Goal: Task Accomplishment & Management: Manage account settings

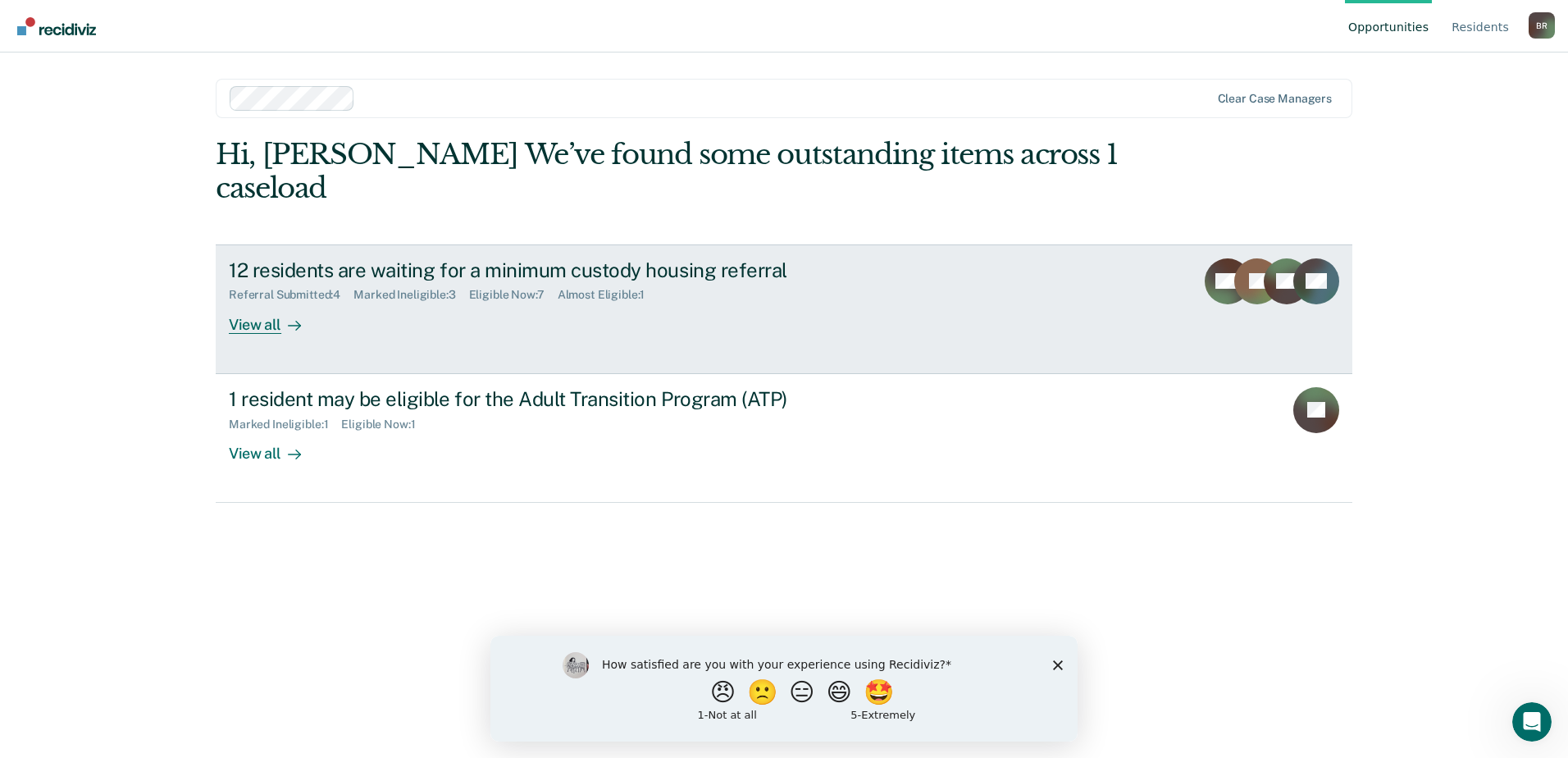
click at [479, 287] on div "Referral Submitted : 4 Marked Ineligible : 3 Eligible Now : 7 Almost Eligible :…" at bounding box center [517, 291] width 576 height 20
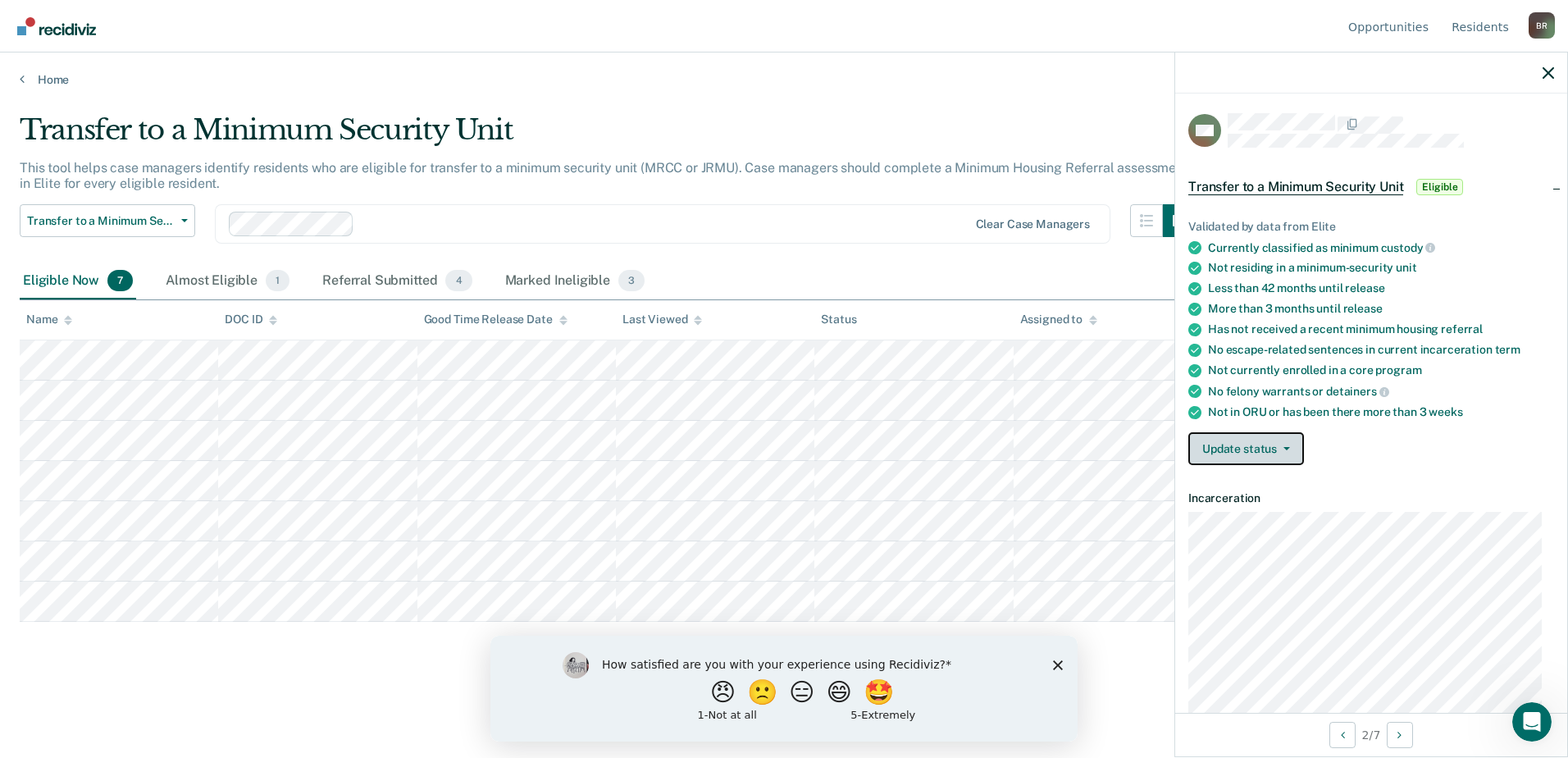
click at [1291, 447] on button "Update status" at bounding box center [1245, 448] width 115 height 33
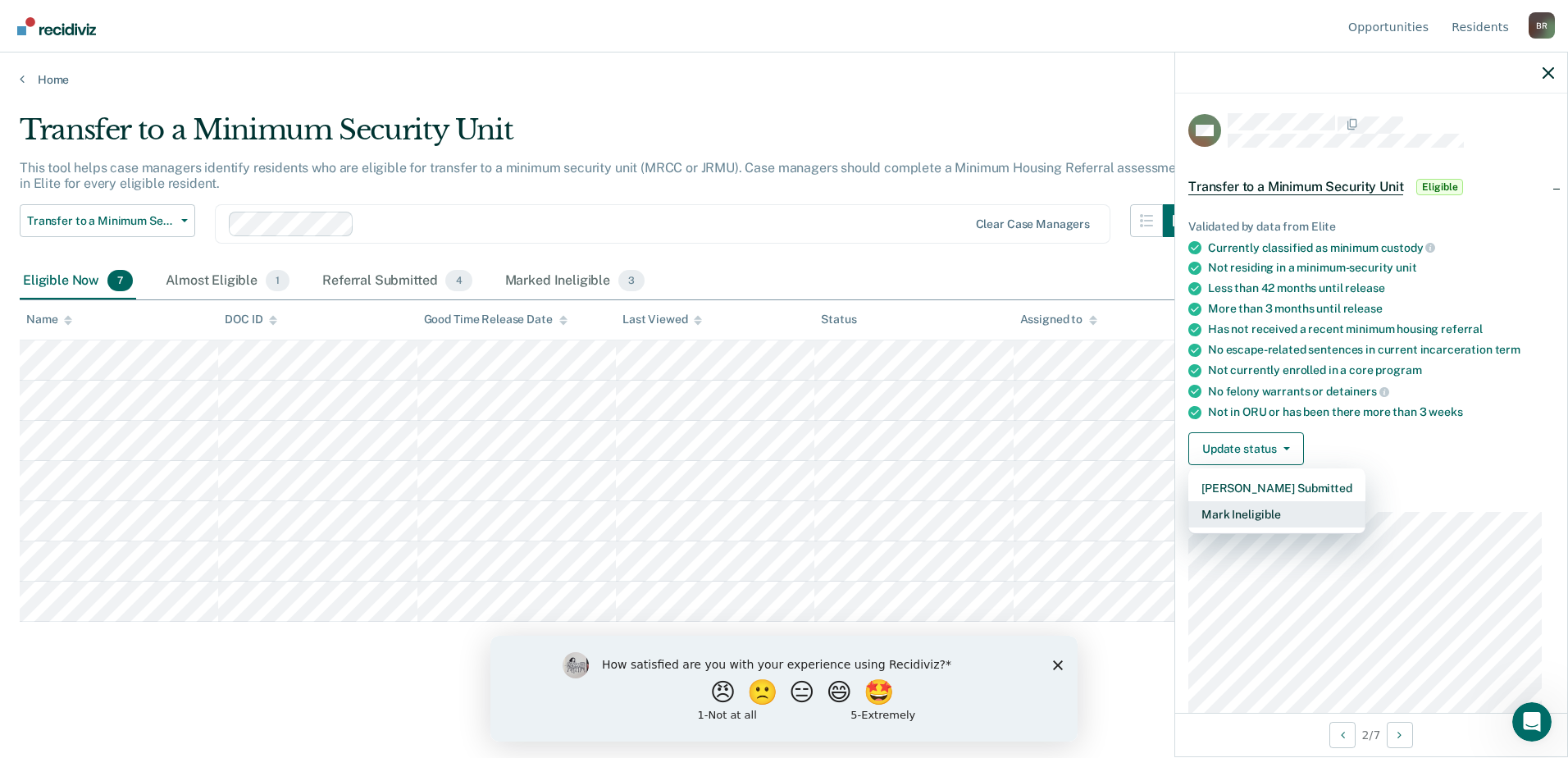
click at [1258, 511] on button "Mark Ineligible" at bounding box center [1277, 514] width 177 height 26
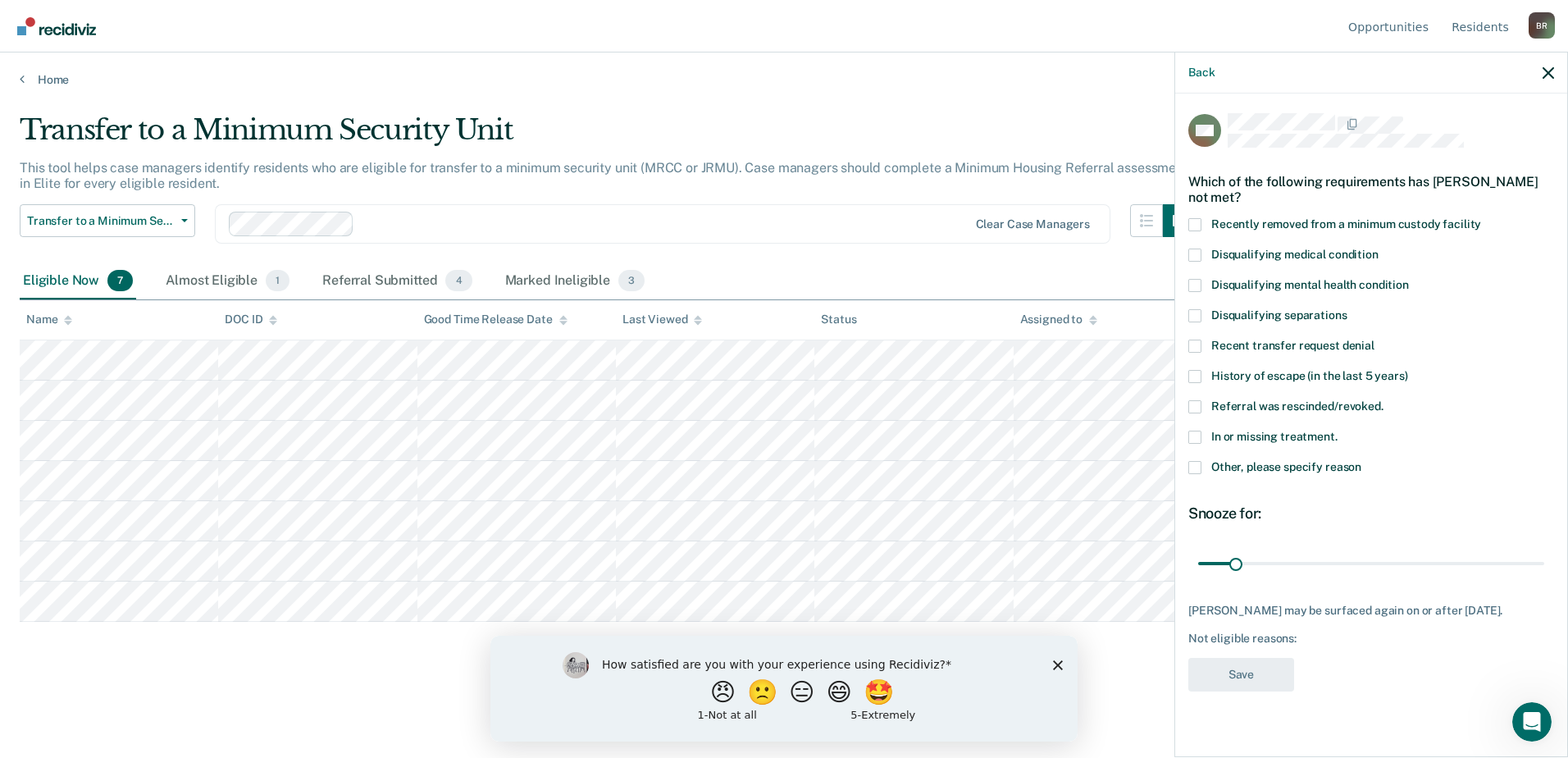
click at [1203, 469] on label "Other, please specify reason" at bounding box center [1371, 469] width 365 height 17
click at [1362, 461] on input "Other, please specify reason" at bounding box center [1362, 461] width 0 height 0
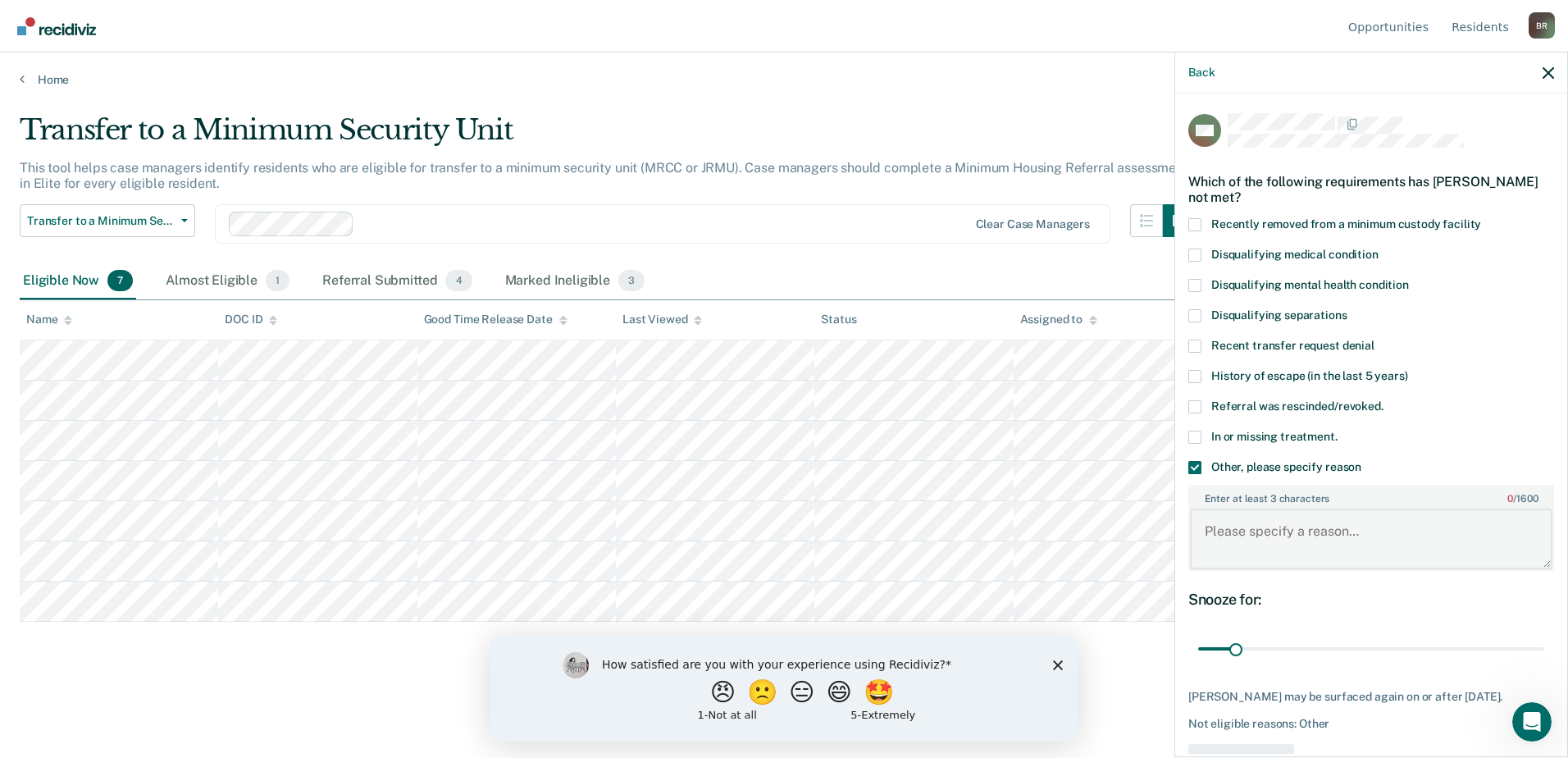
click at [1244, 525] on textarea "Enter at least 3 characters 0 / 1600" at bounding box center [1371, 539] width 362 height 61
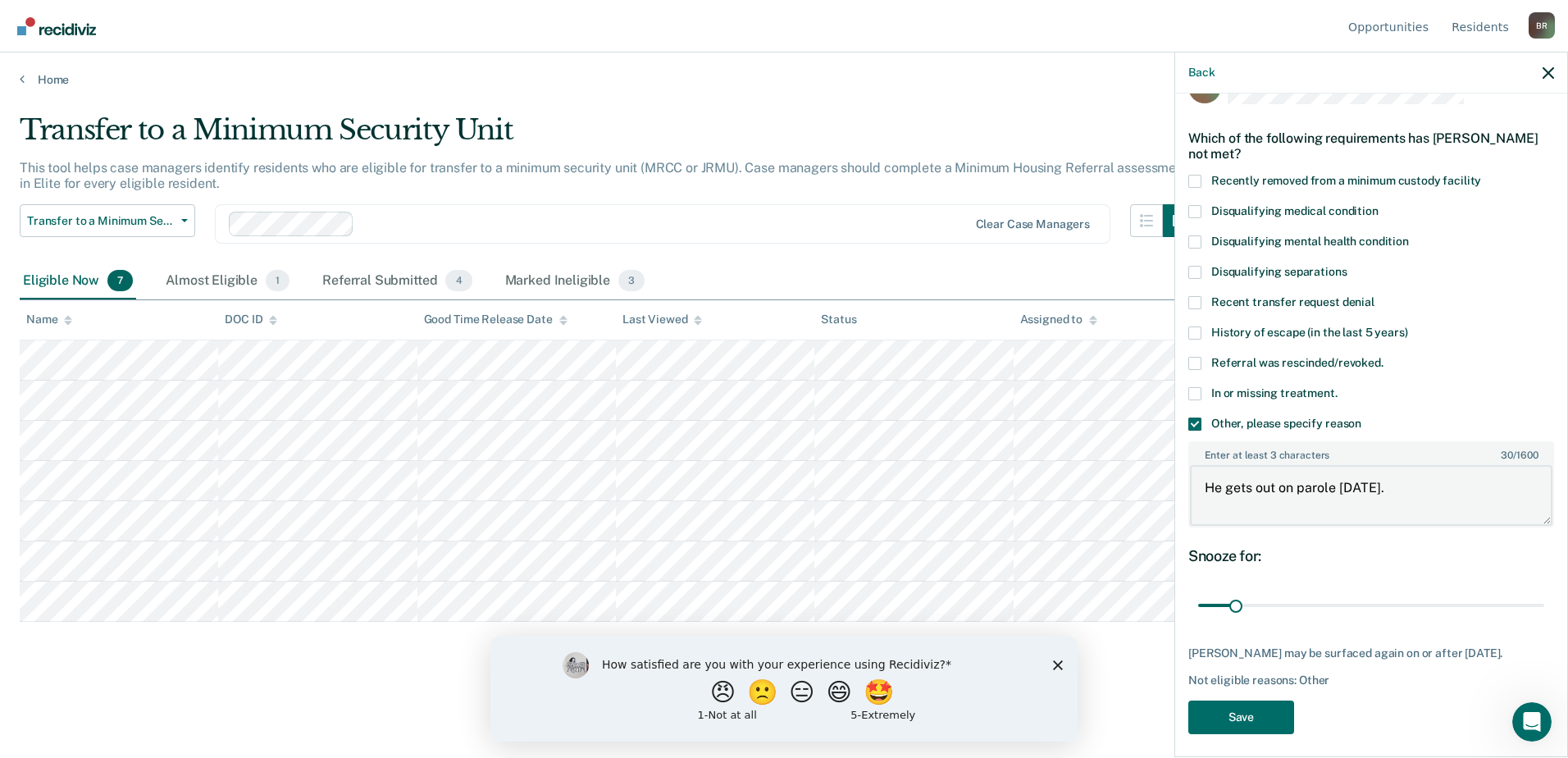
scroll to position [66, 0]
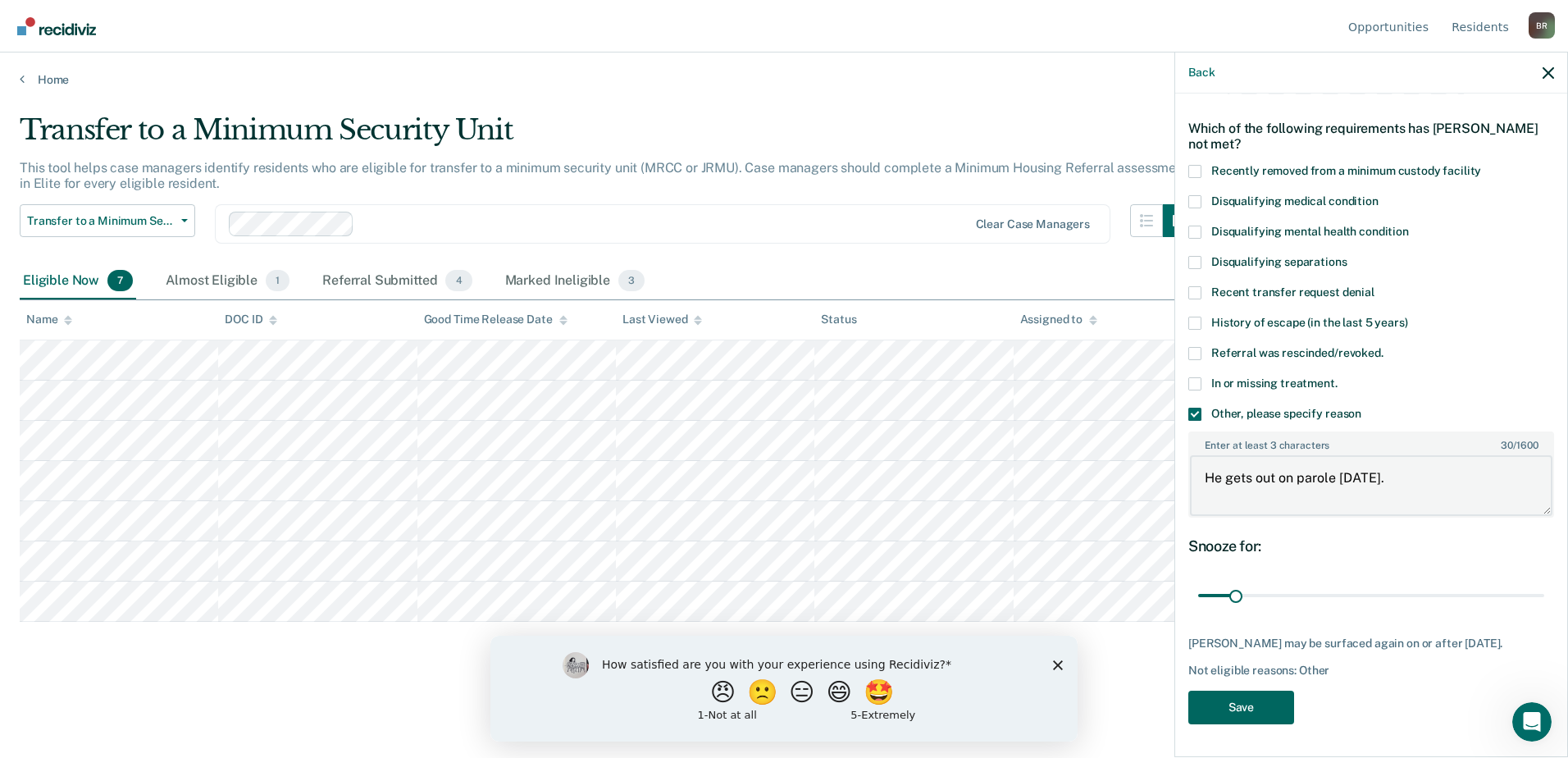
type textarea "He gets out on parole [DATE]."
click at [1240, 709] on button "Save" at bounding box center [1241, 707] width 106 height 34
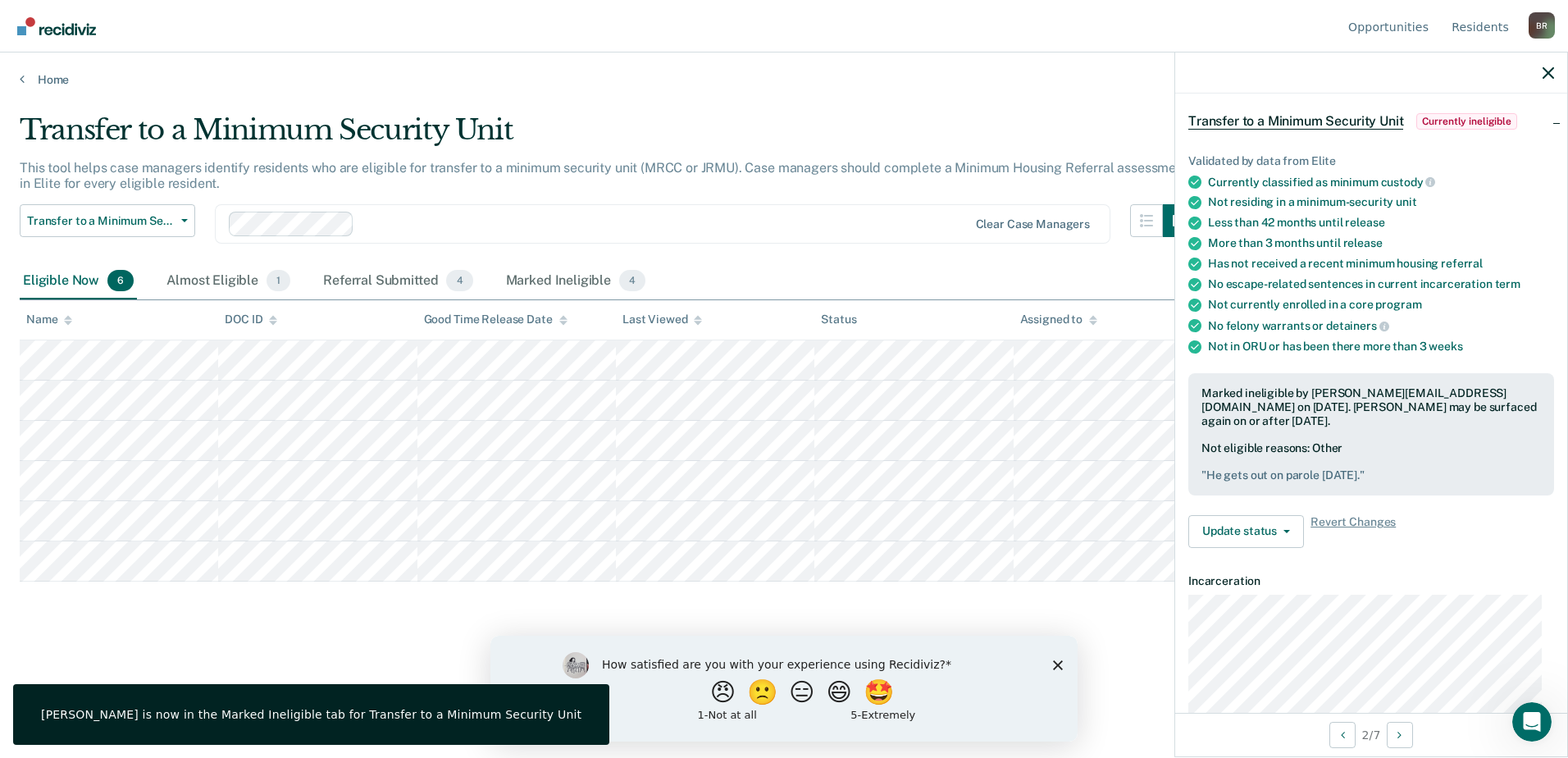
click at [339, 603] on div "Transfer to a Minimum Security Unit This tool helps case managers identify resi…" at bounding box center [783, 373] width 1528 height 521
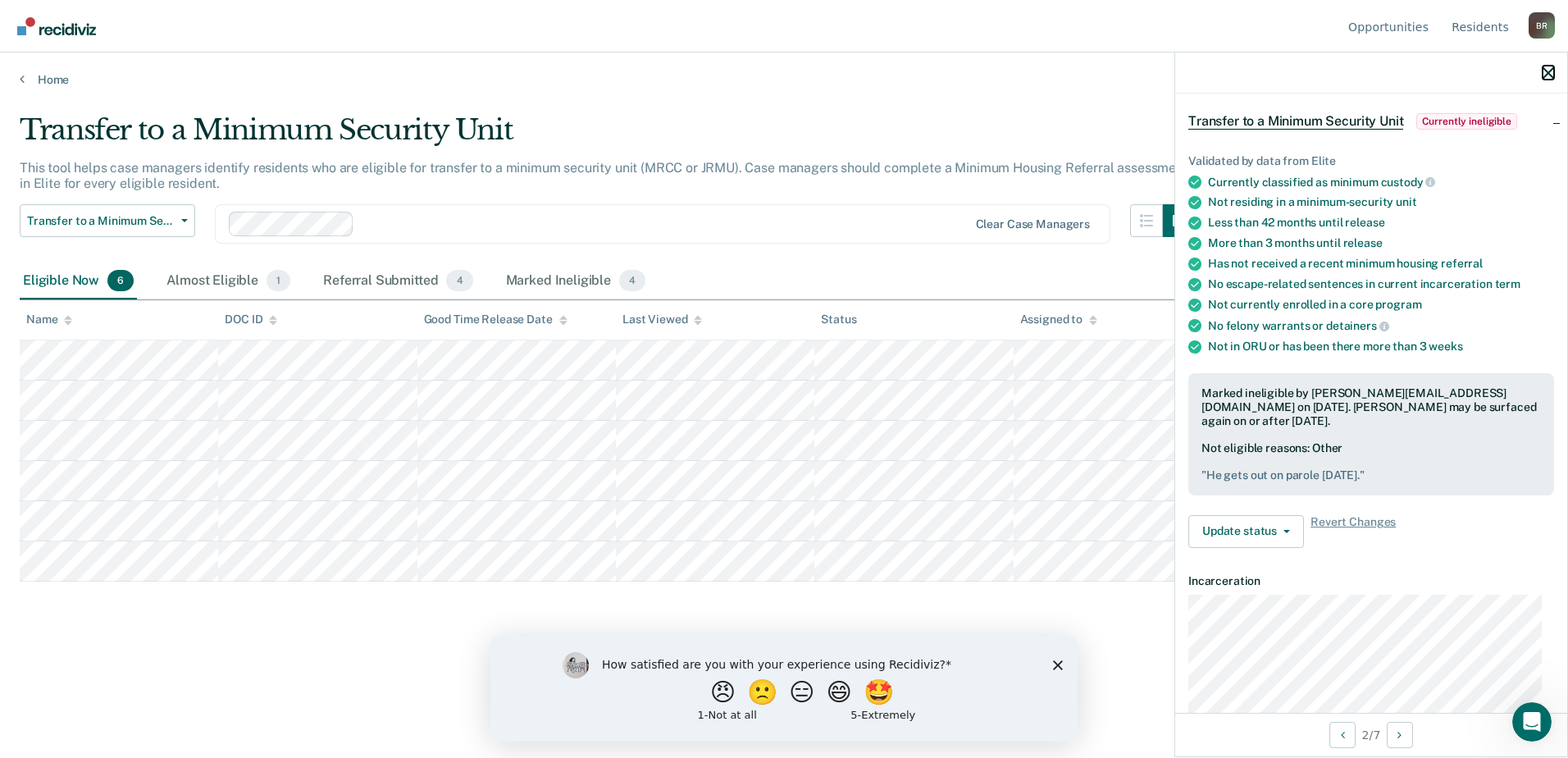
click at [1552, 71] on icon "button" at bounding box center [1549, 73] width 12 height 12
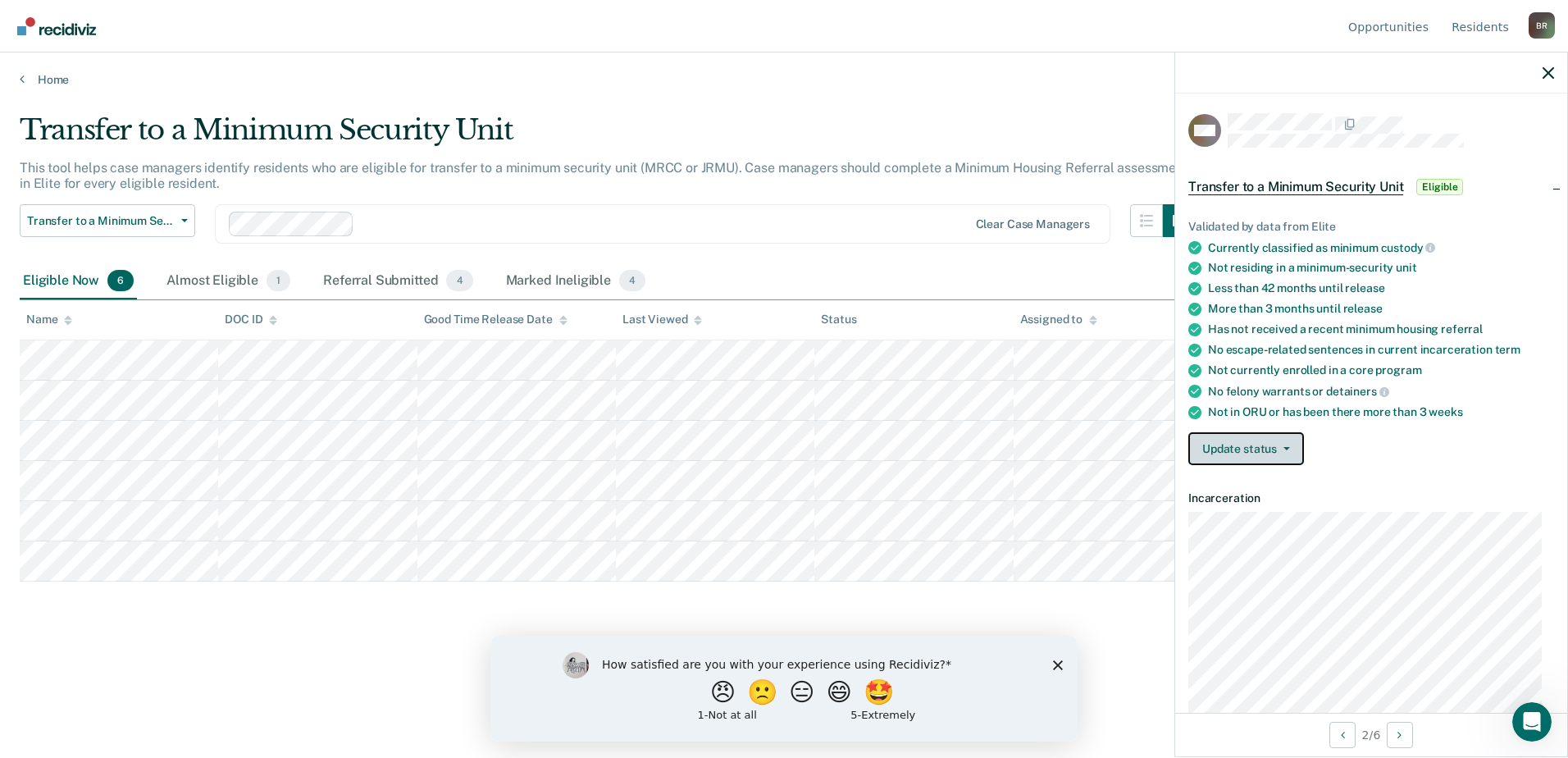
click at [1279, 449] on button "Update status" at bounding box center [1245, 448] width 115 height 33
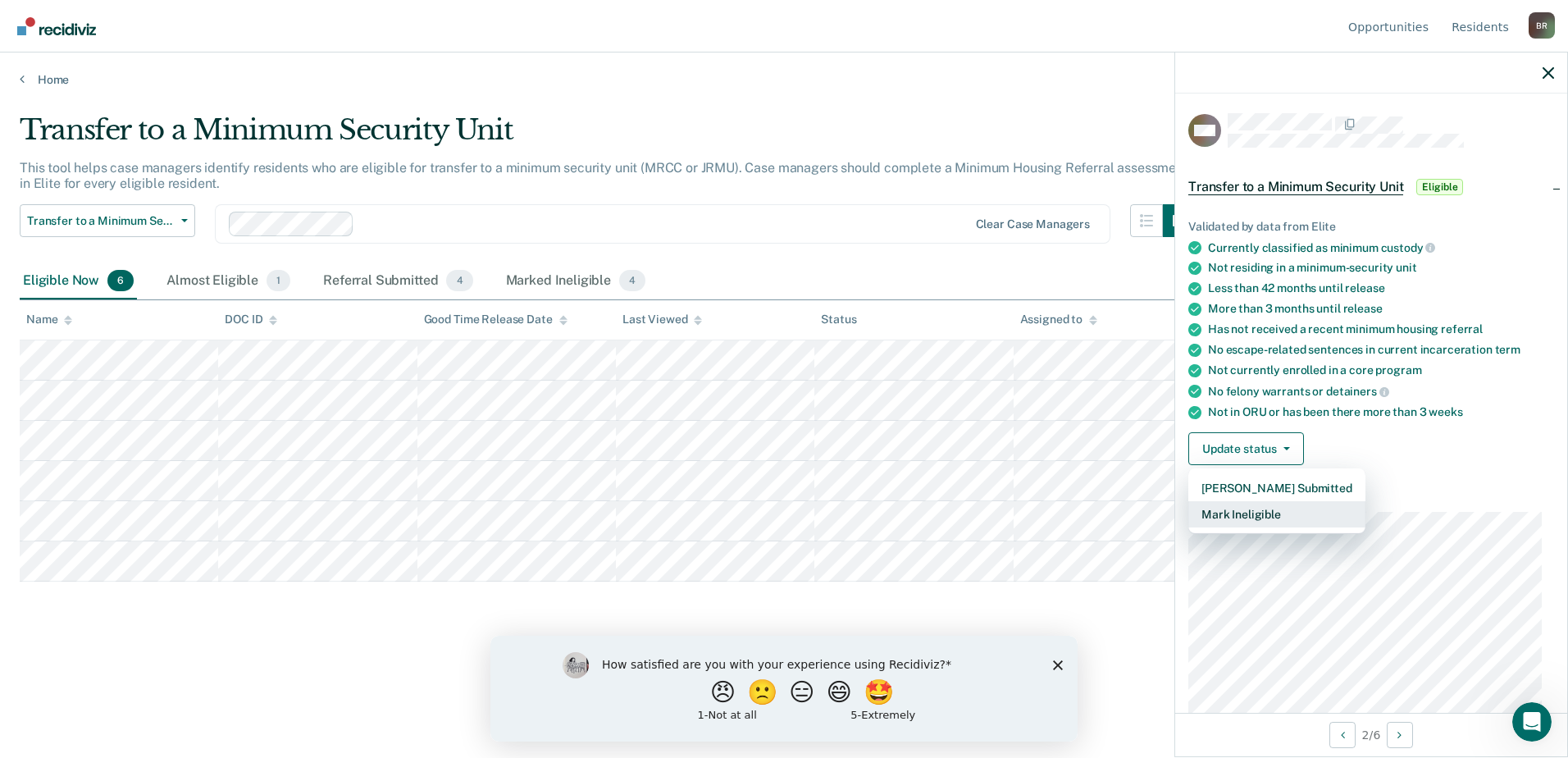
click at [1263, 513] on button "Mark Ineligible" at bounding box center [1277, 514] width 177 height 26
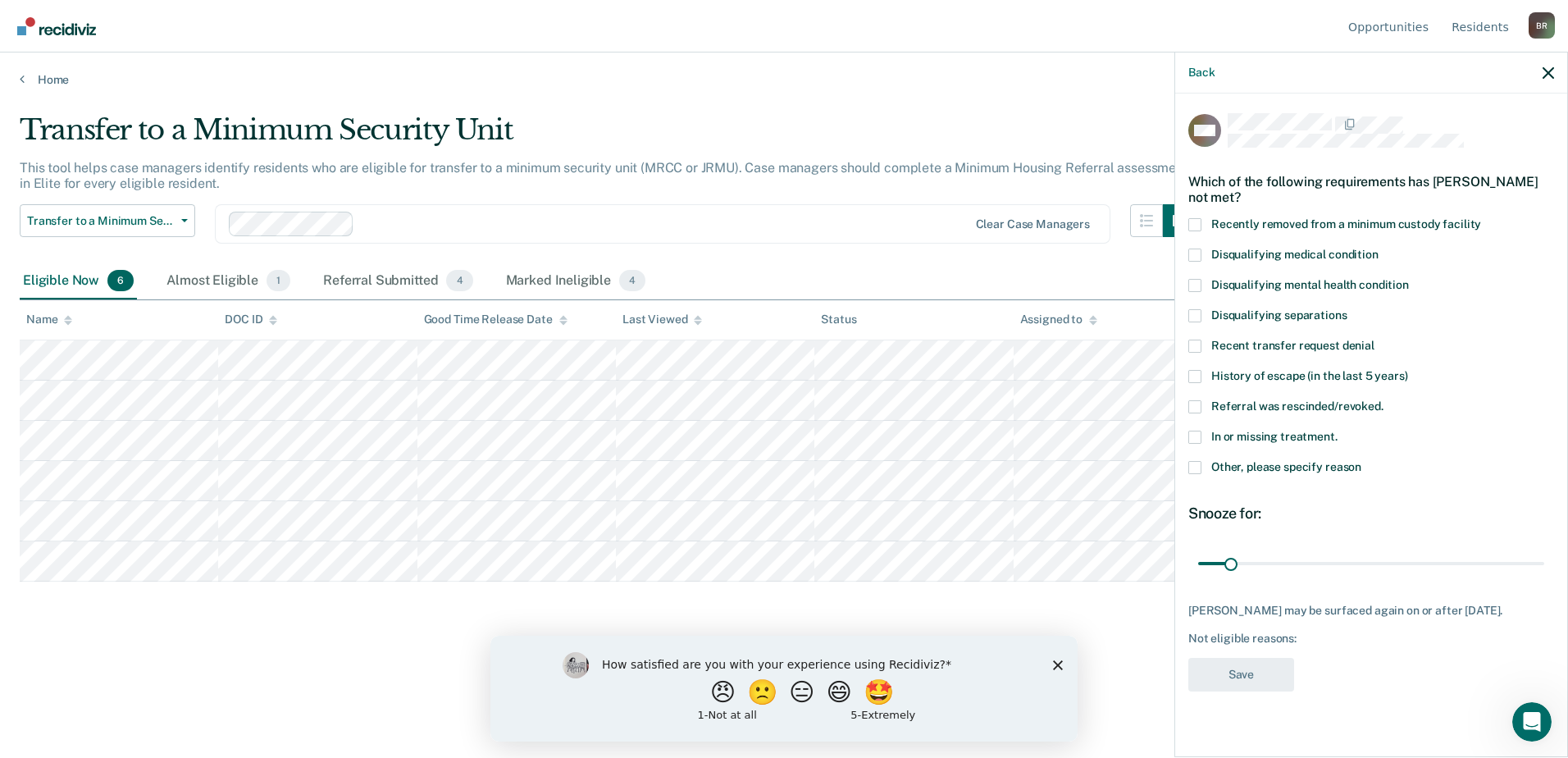
click at [1204, 466] on label "Other, please specify reason" at bounding box center [1371, 469] width 365 height 17
click at [1362, 461] on input "Other, please specify reason" at bounding box center [1362, 461] width 0 height 0
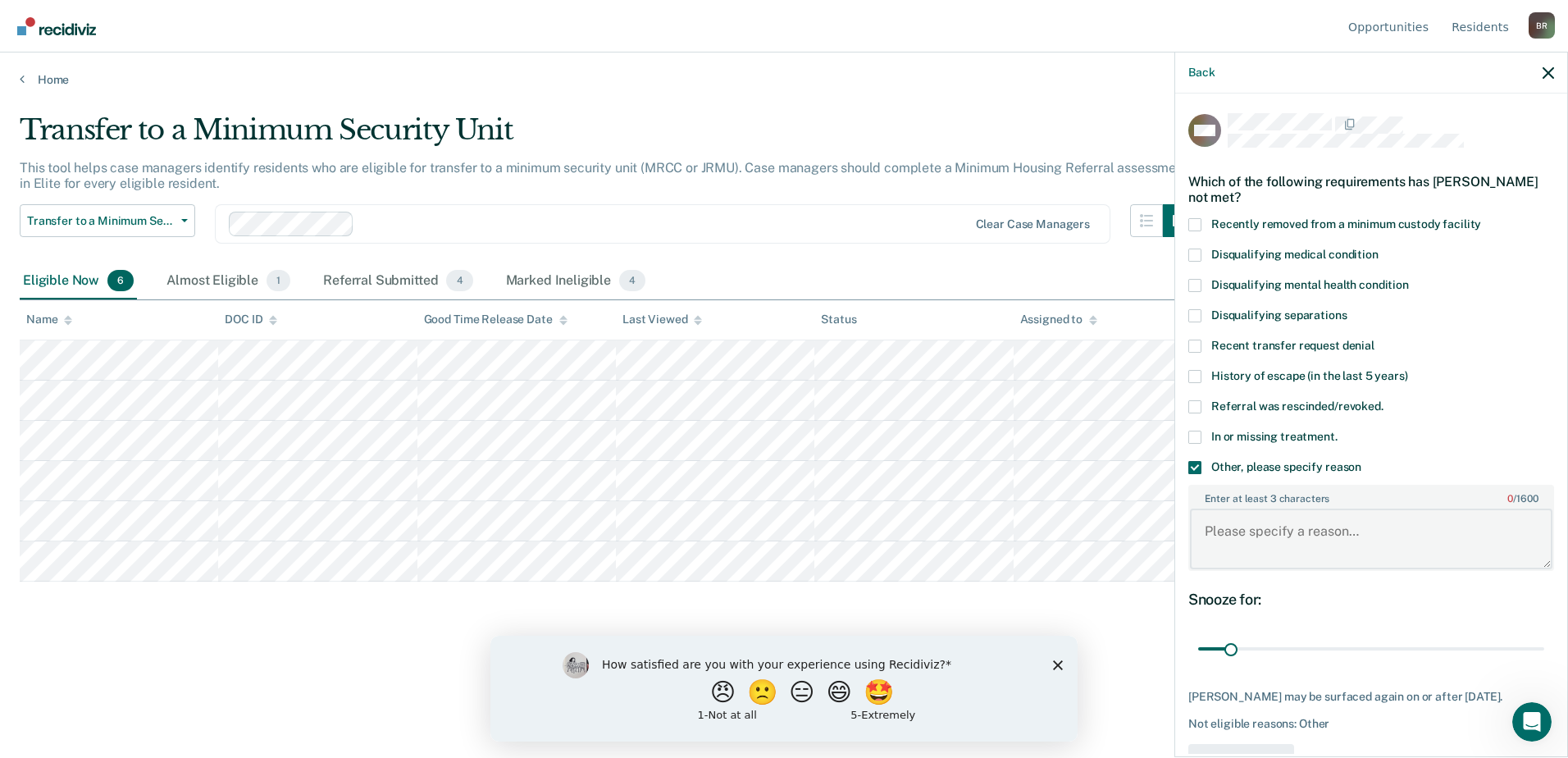
click at [1253, 528] on textarea "Enter at least 3 characters 0 / 1600" at bounding box center [1371, 539] width 362 height 61
type textarea "SOTP timing [DATE]"
drag, startPoint x: 1231, startPoint y: 649, endPoint x: 1336, endPoint y: 648, distance: 105.0
type input "150"
click at [1336, 648] on input "range" at bounding box center [1371, 649] width 346 height 29
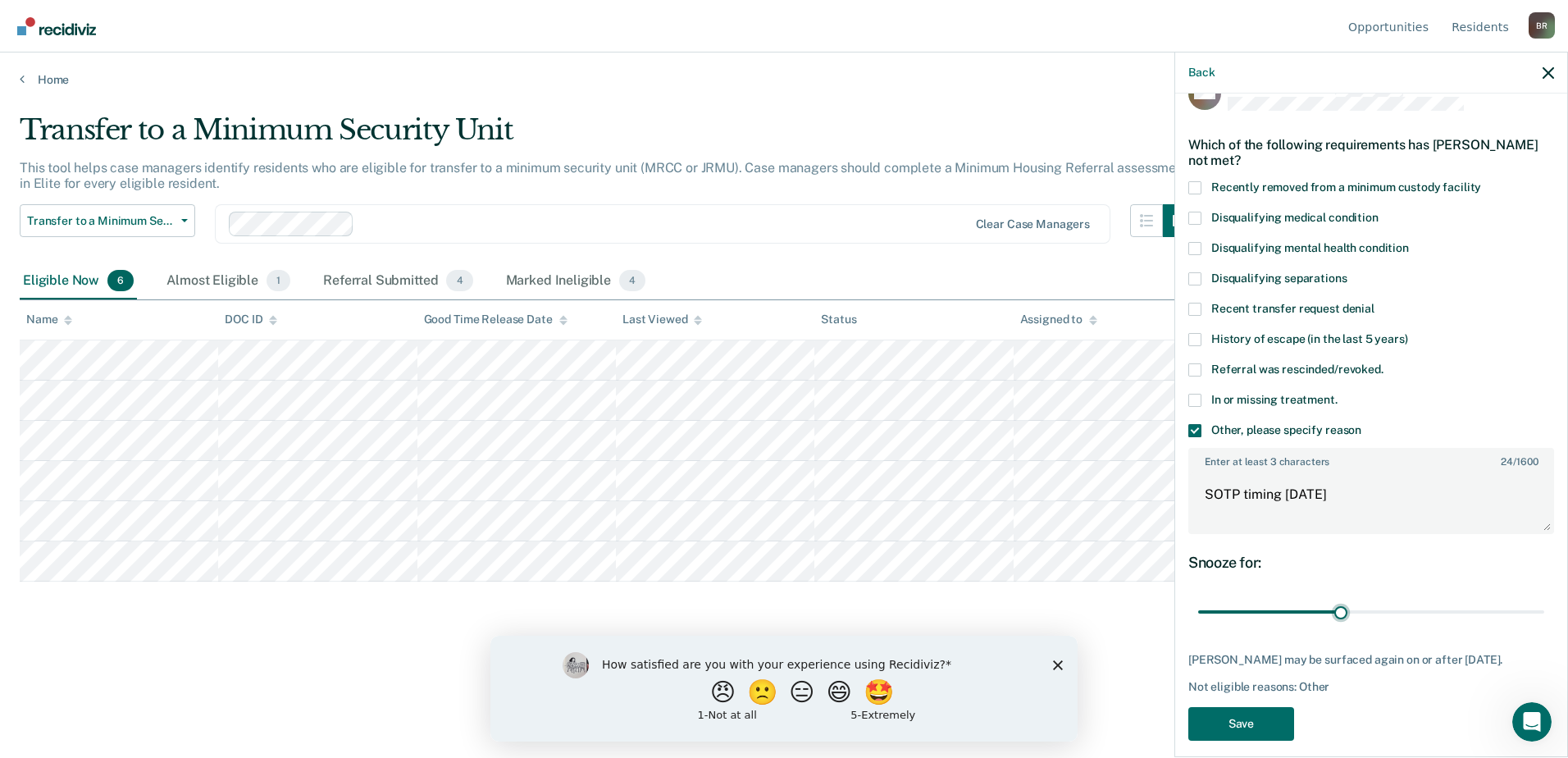
scroll to position [51, 0]
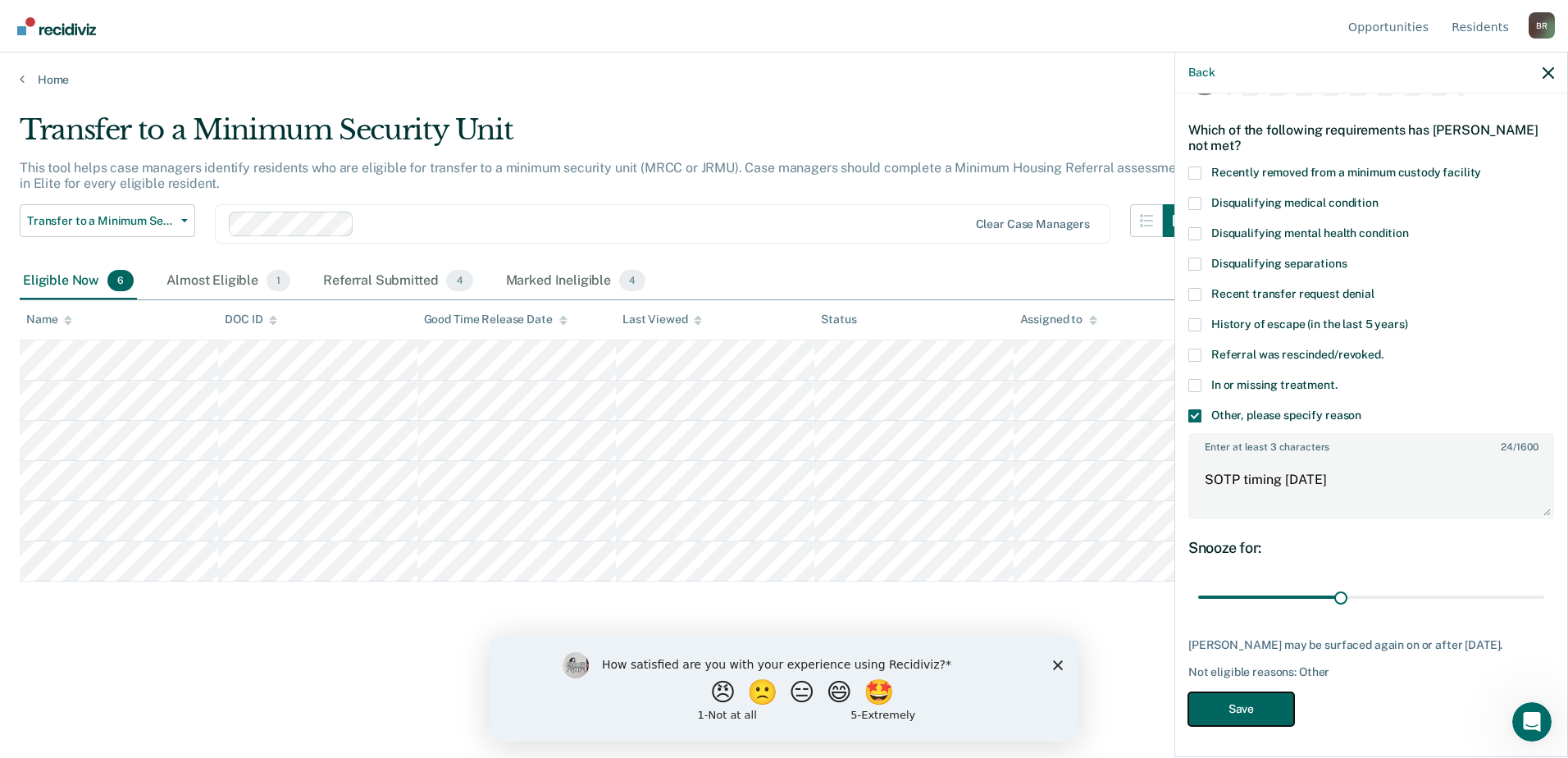
click at [1241, 707] on button "Save" at bounding box center [1241, 709] width 106 height 34
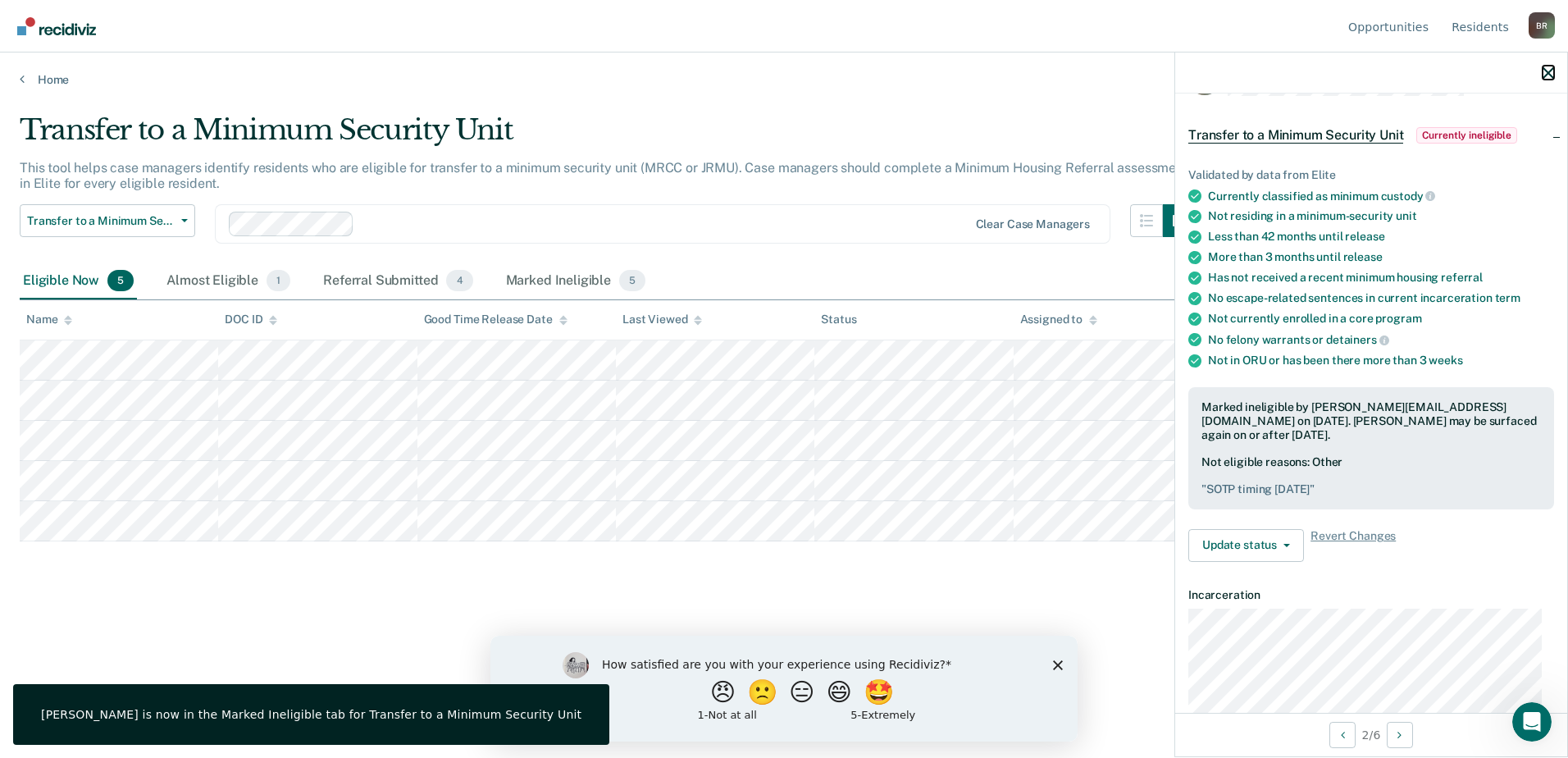
click at [1548, 69] on icon "button" at bounding box center [1549, 73] width 12 height 12
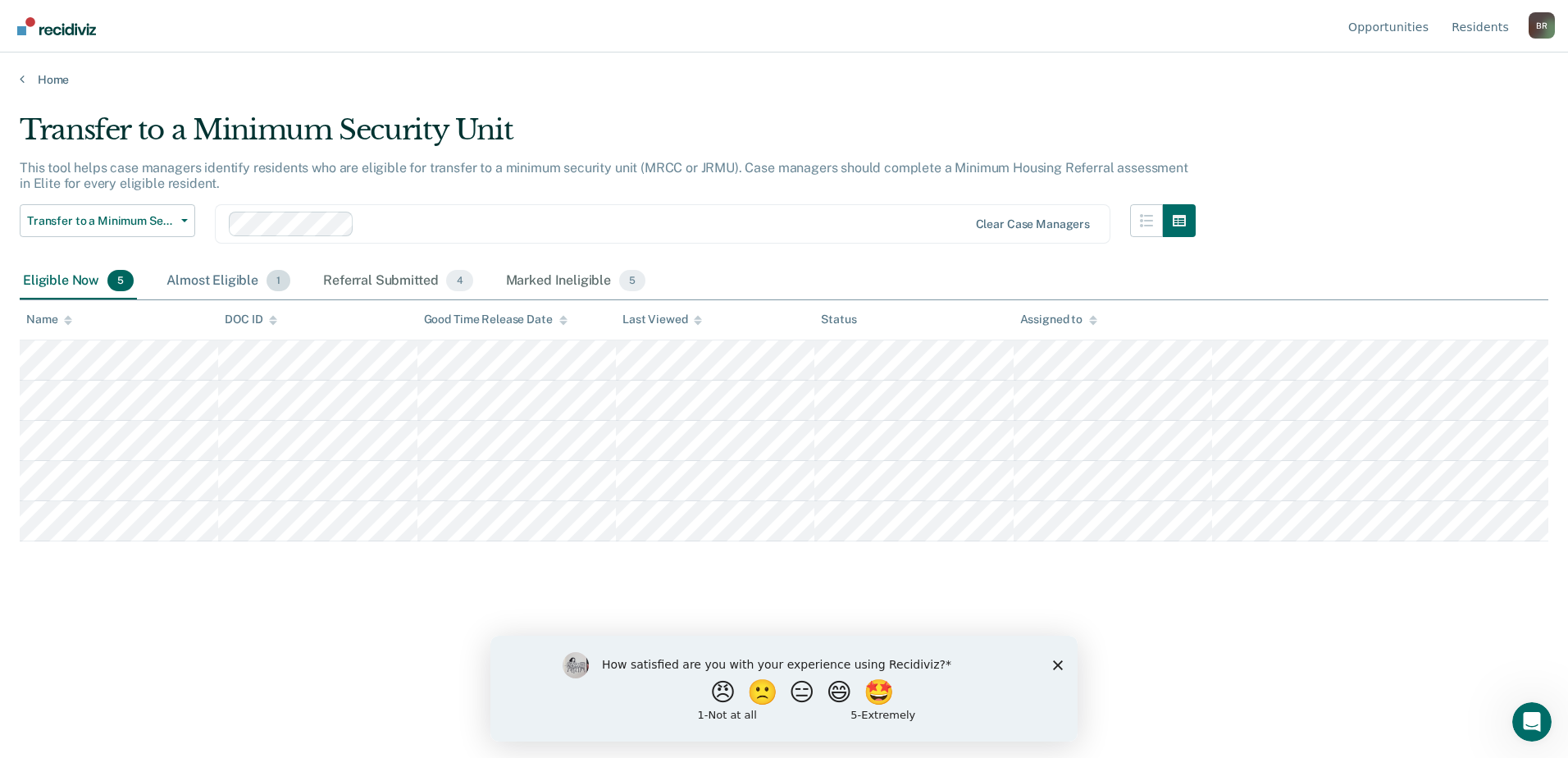
click at [202, 281] on div "Almost Eligible 1" at bounding box center [228, 281] width 131 height 36
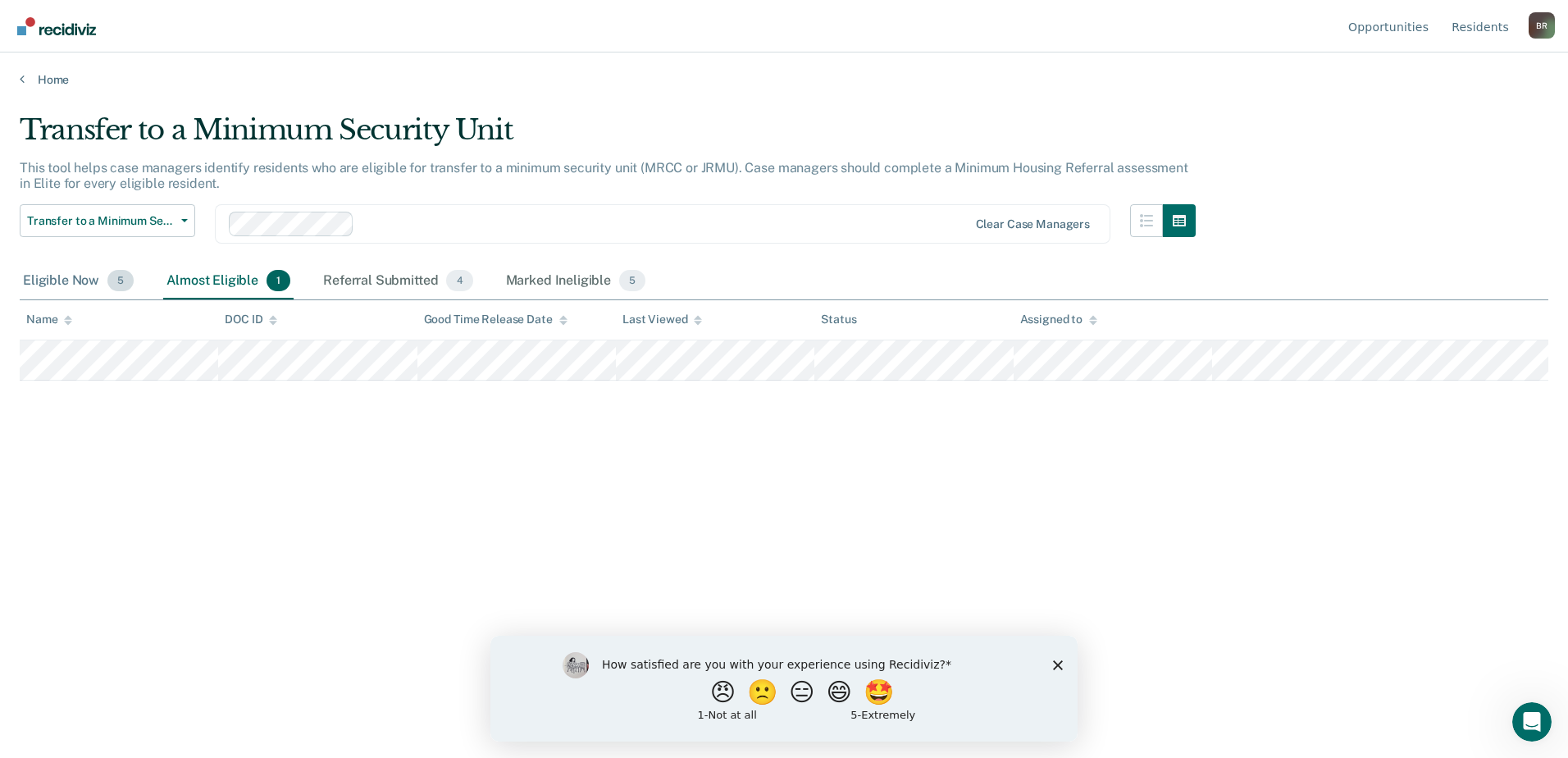
click at [61, 287] on div "Eligible Now 5" at bounding box center [77, 281] width 117 height 36
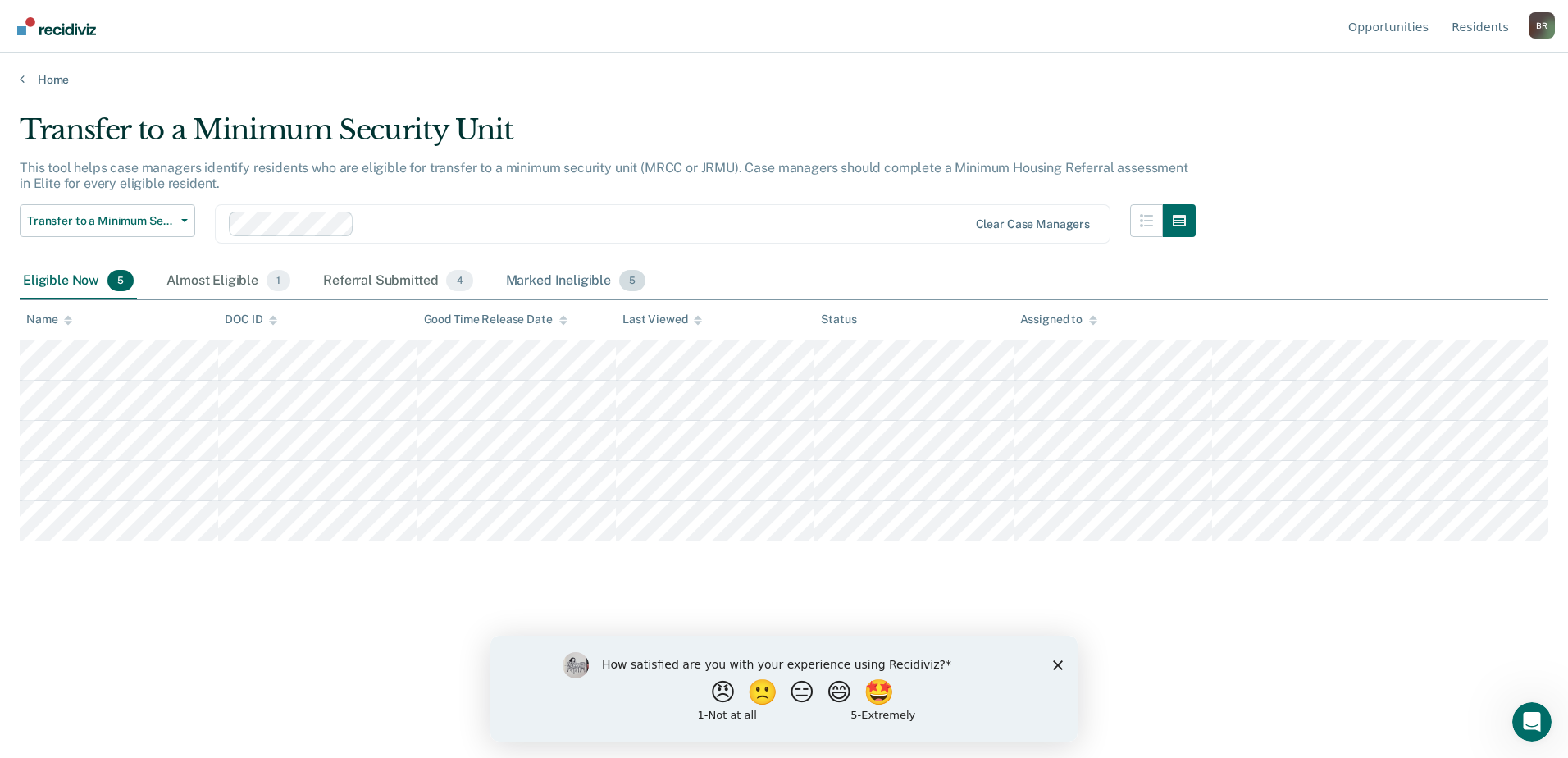
click at [530, 275] on div "Marked Ineligible 5" at bounding box center [576, 281] width 147 height 36
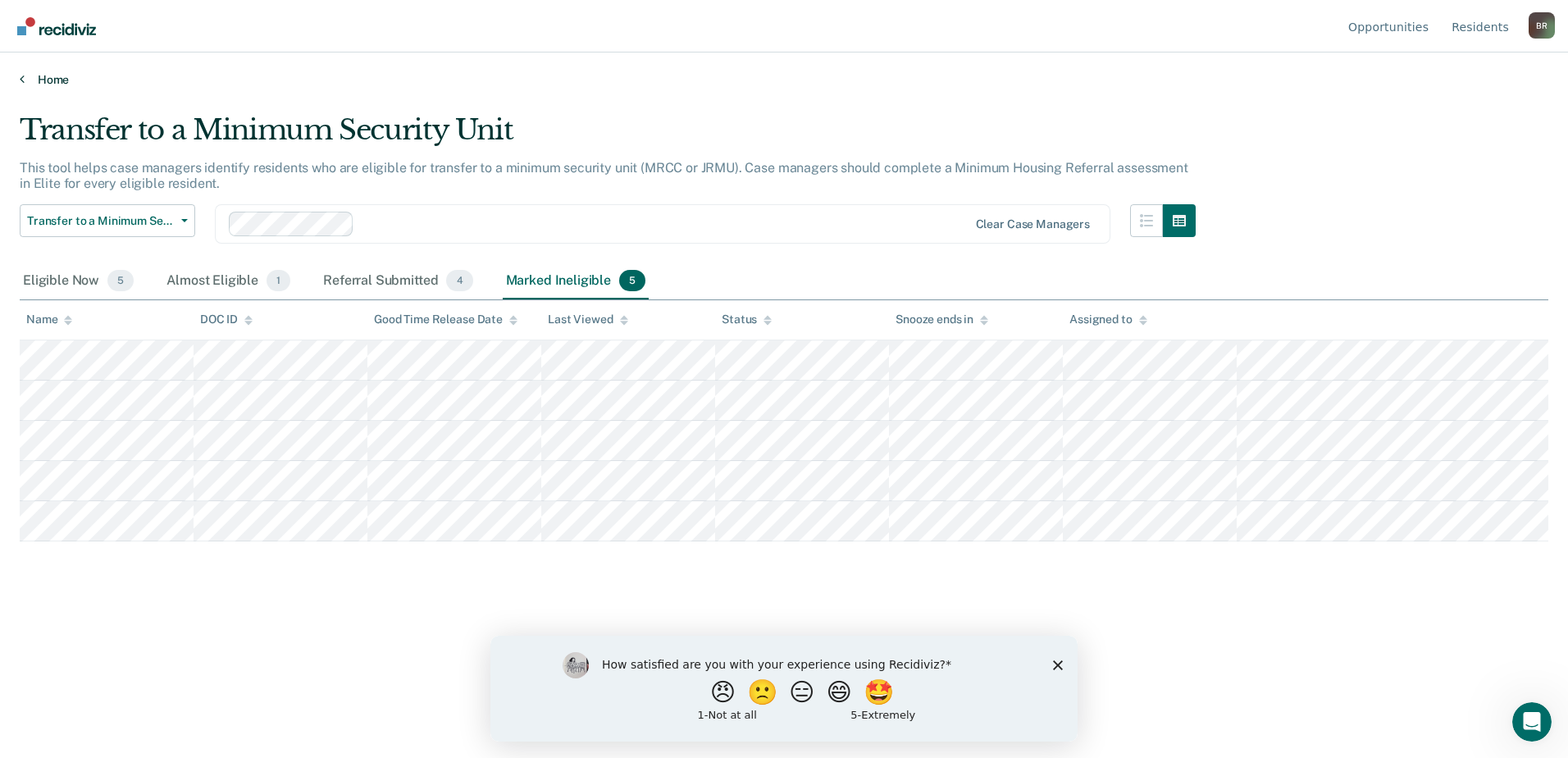
click at [50, 79] on link "Home" at bounding box center [783, 80] width 1528 height 15
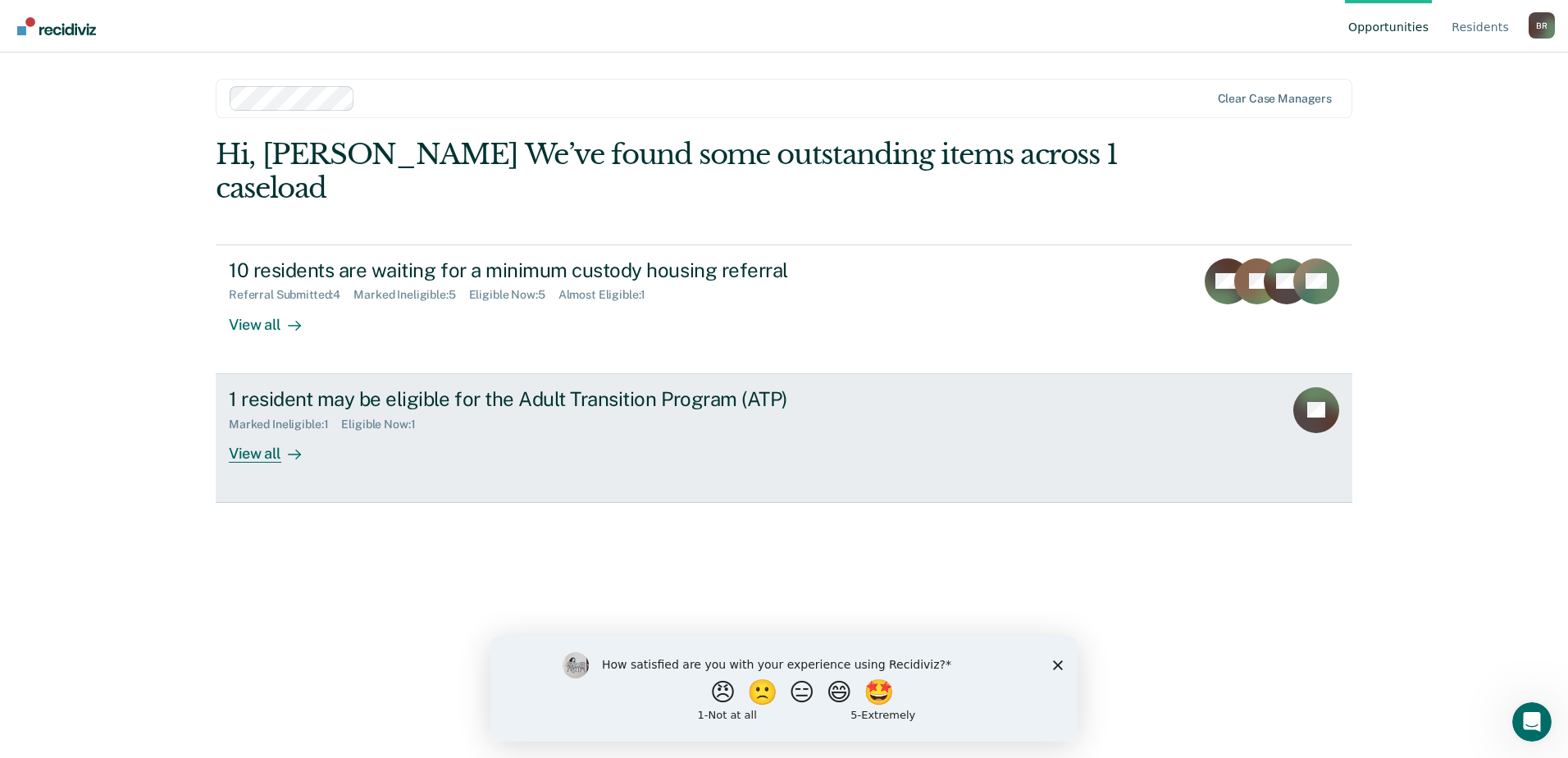
click at [407, 409] on div "1 resident may be eligible for the Adult Transition Program (ATP)" at bounding box center [517, 399] width 576 height 24
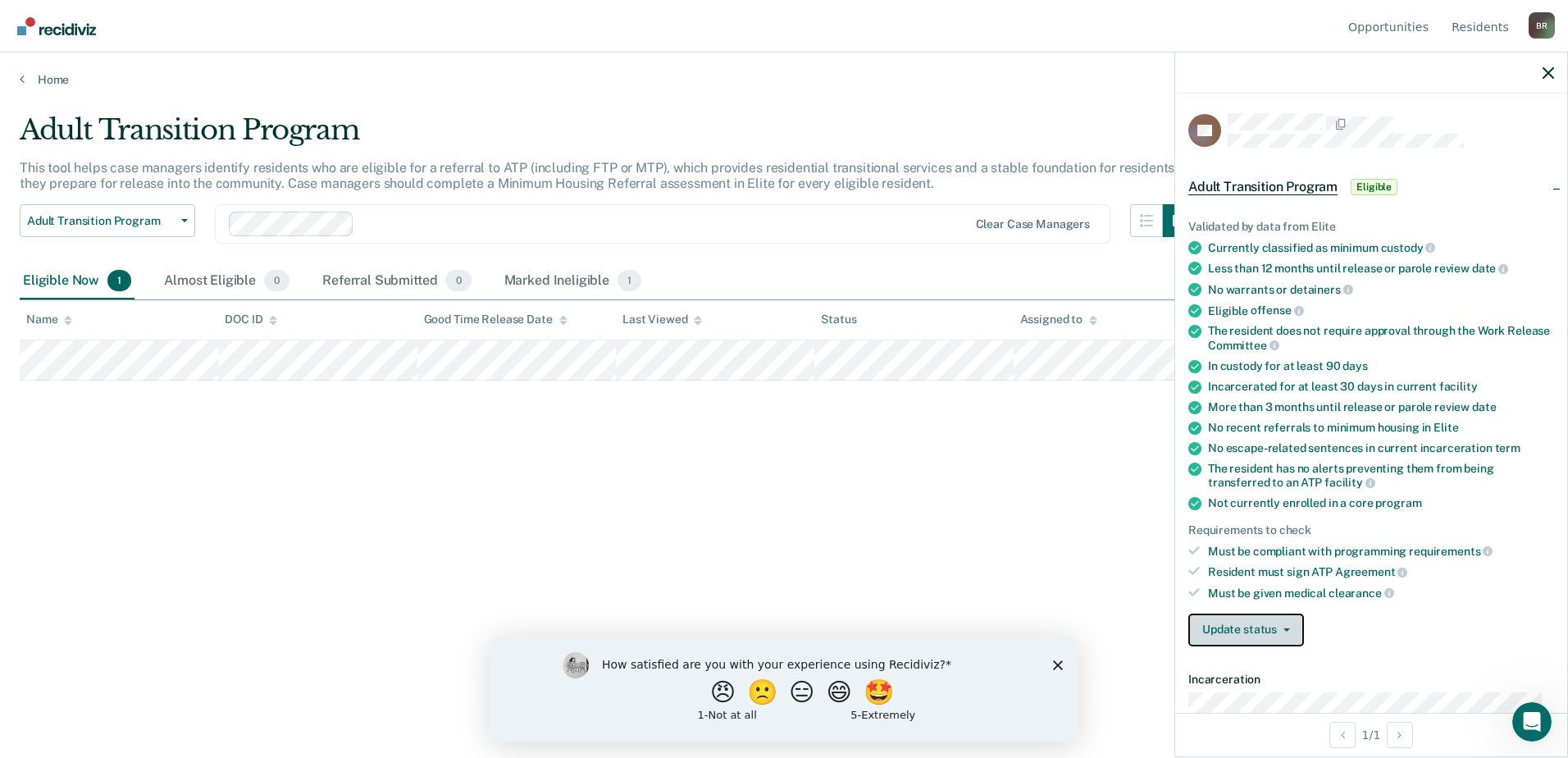
click at [1244, 630] on button "Update status" at bounding box center [1245, 629] width 115 height 33
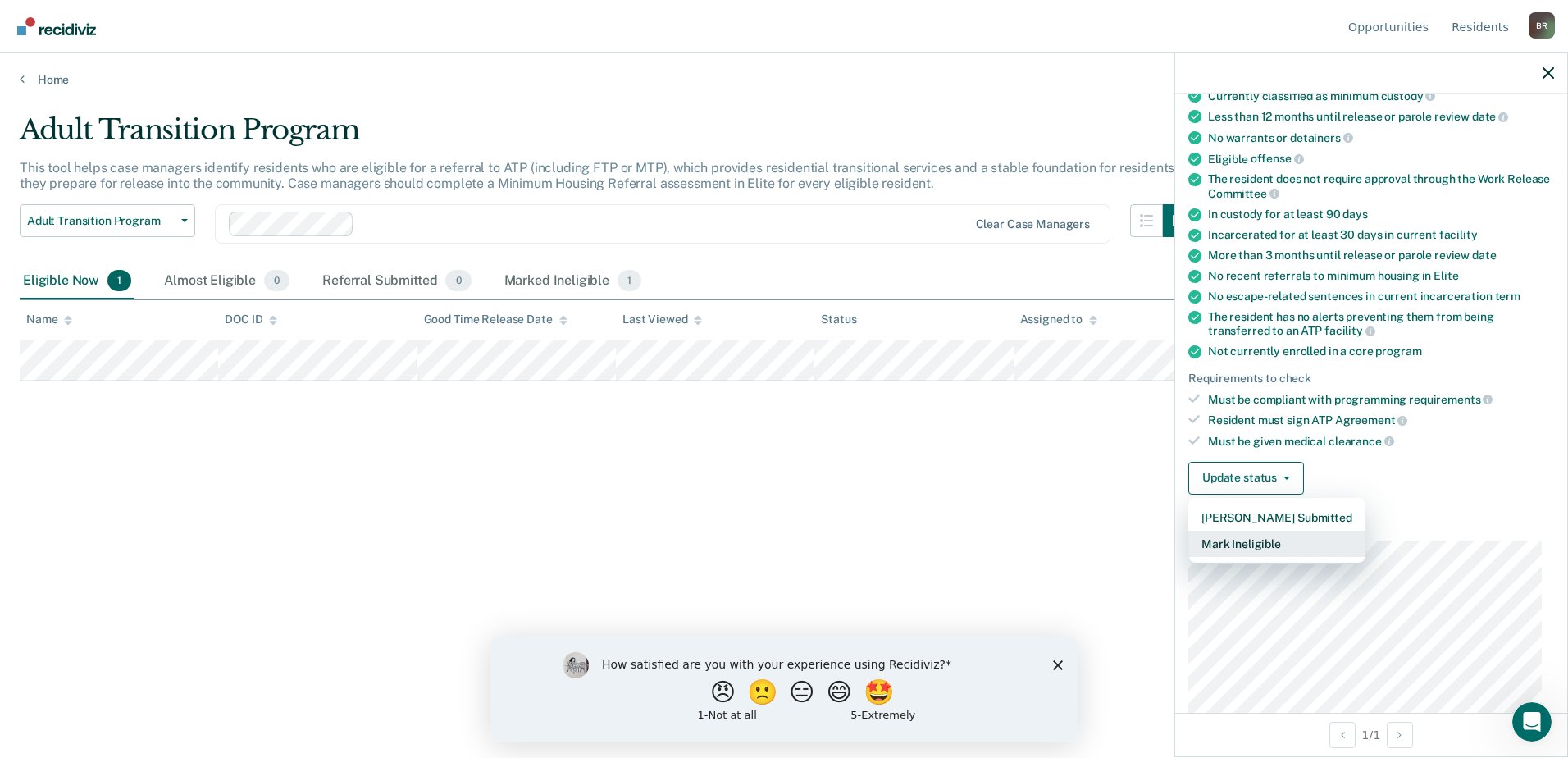
scroll to position [164, 0]
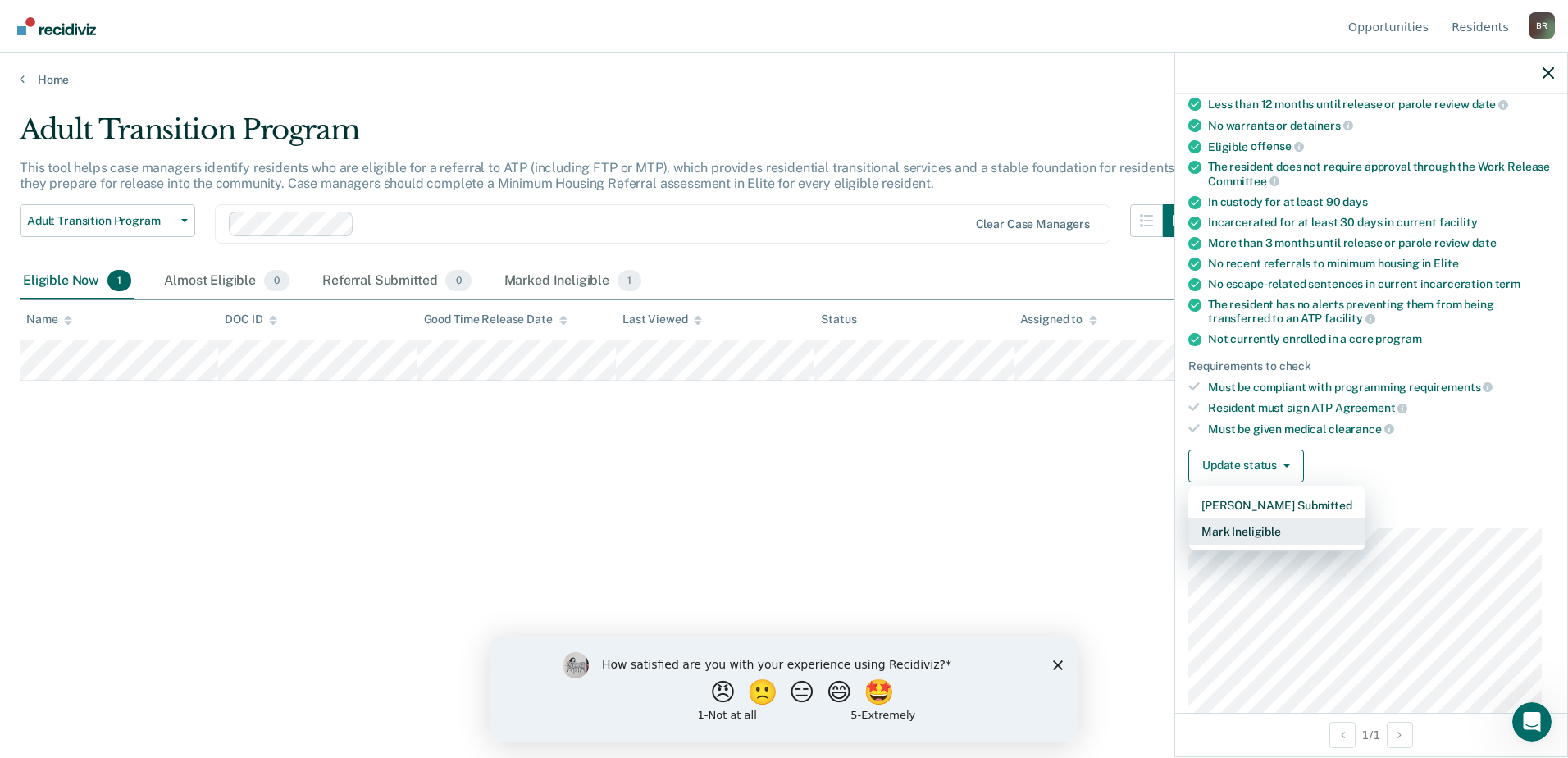
click at [1241, 527] on button "Mark Ineligible" at bounding box center [1277, 531] width 177 height 26
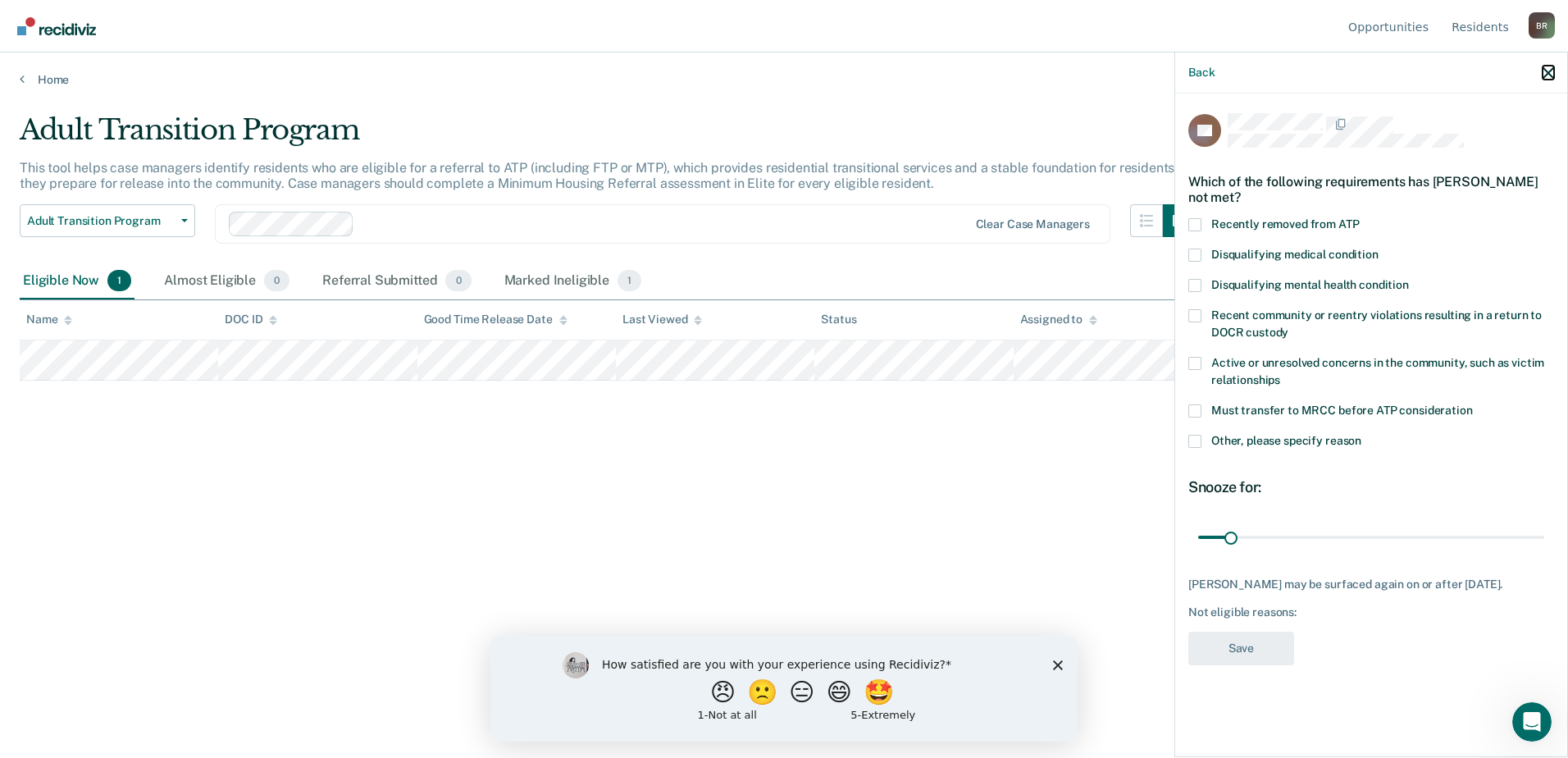
click at [1549, 72] on icon "button" at bounding box center [1549, 73] width 12 height 12
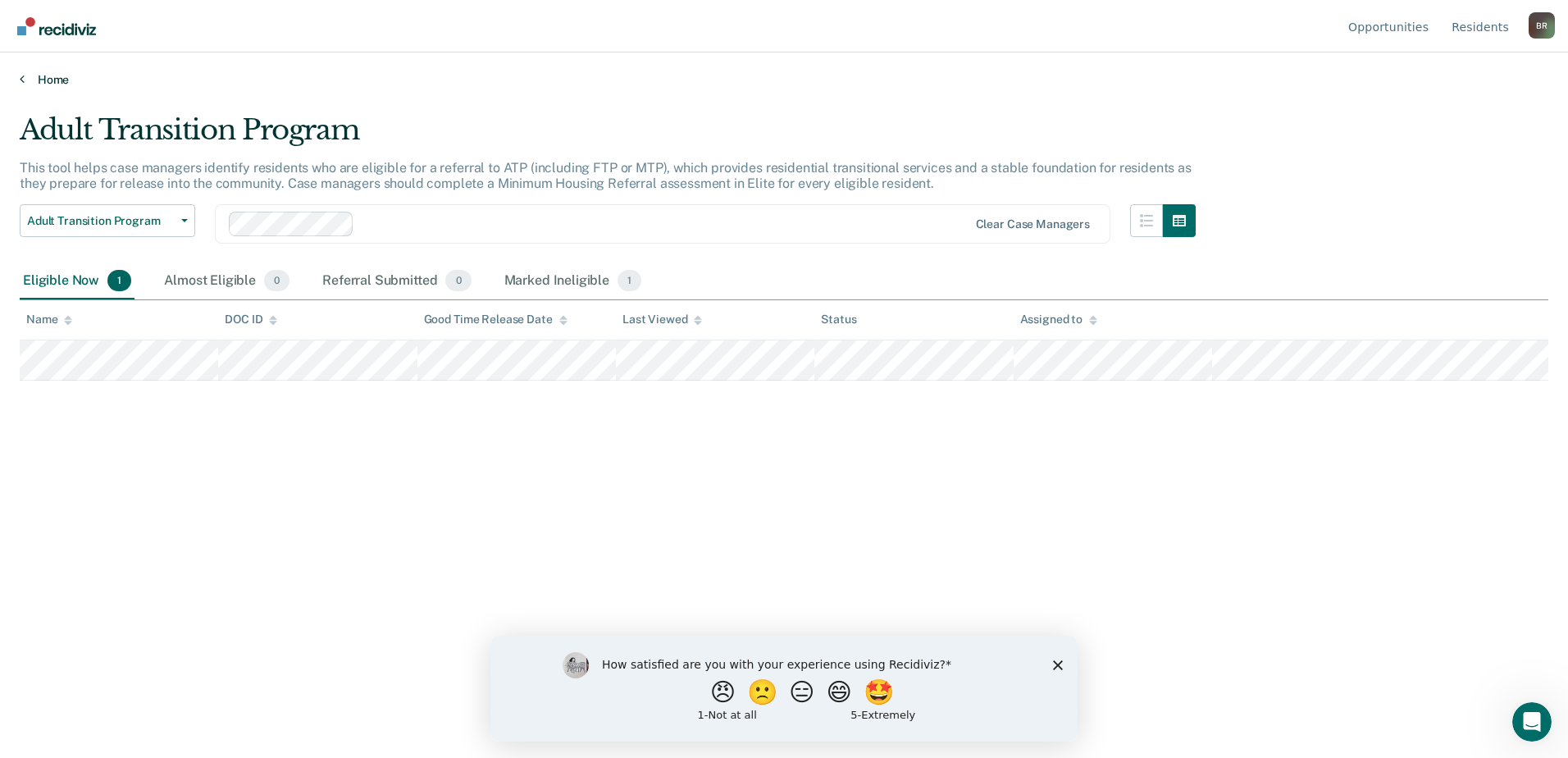
click at [39, 78] on link "Home" at bounding box center [783, 80] width 1528 height 15
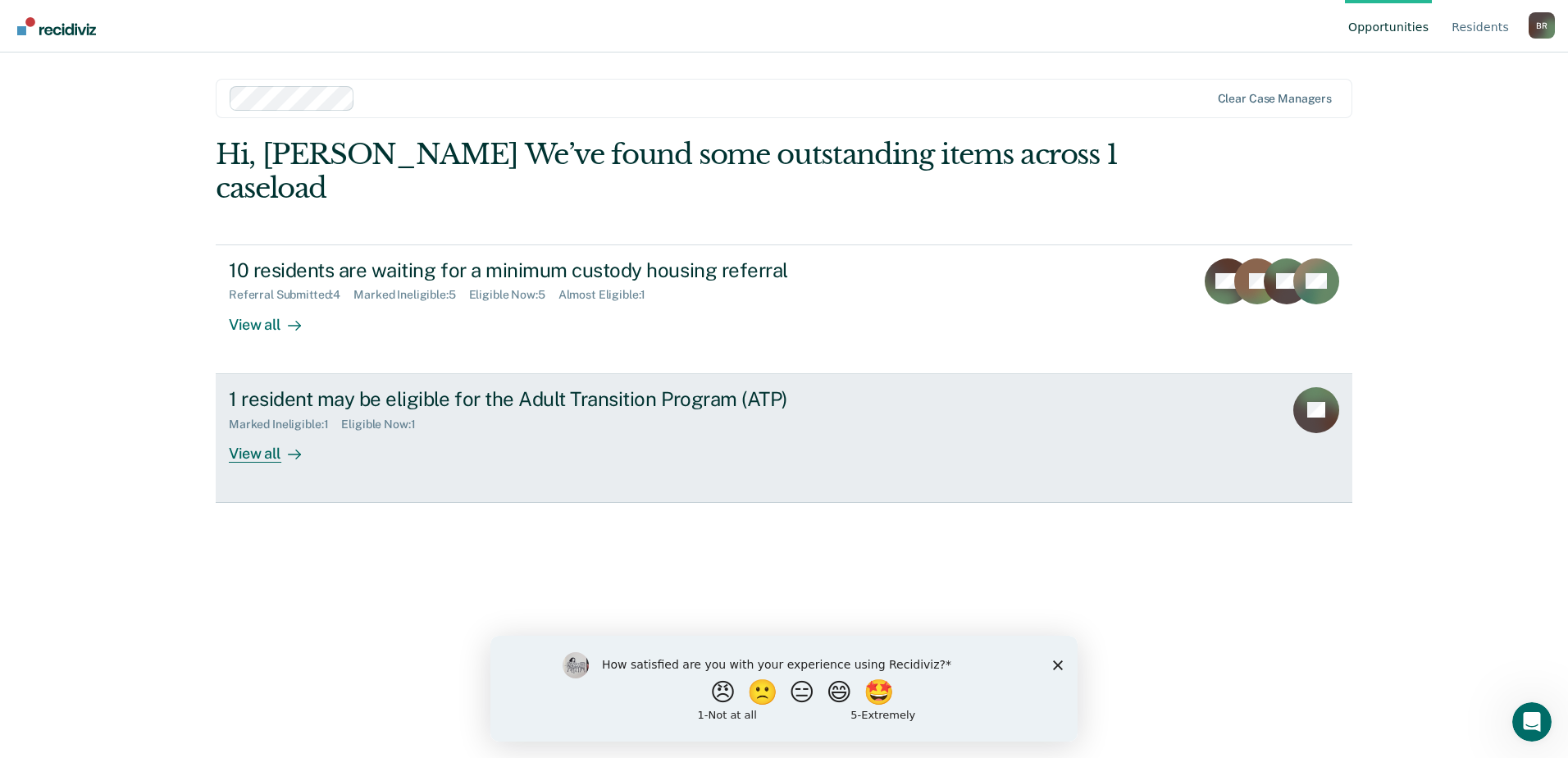
click at [1290, 440] on link "1 resident may be eligible for the Adult Transition Program (ATP) Marked Inelig…" at bounding box center [784, 438] width 1137 height 129
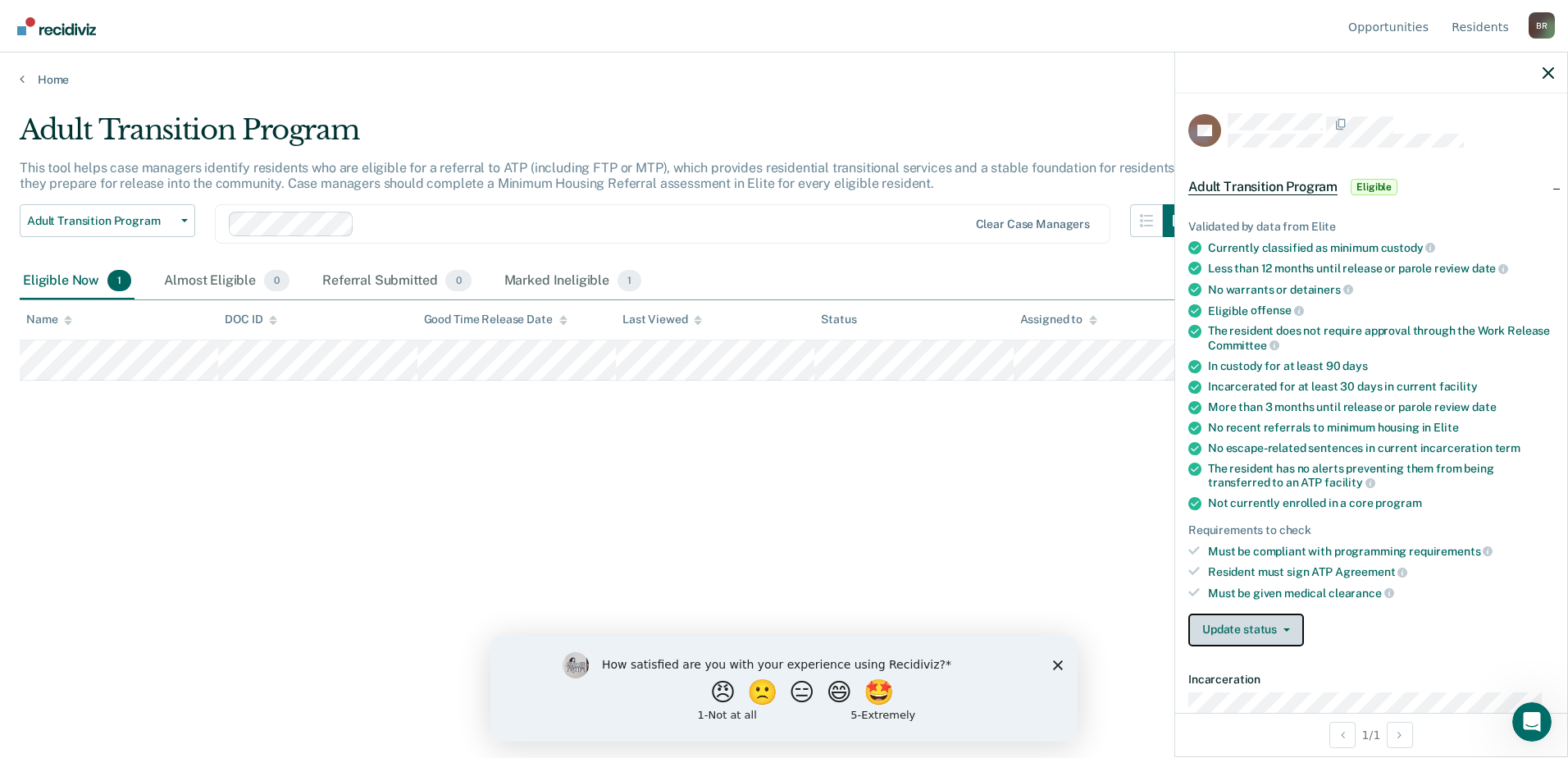
click at [1262, 622] on button "Update status" at bounding box center [1245, 629] width 115 height 33
click at [1255, 693] on button "Mark Ineligible" at bounding box center [1277, 695] width 177 height 26
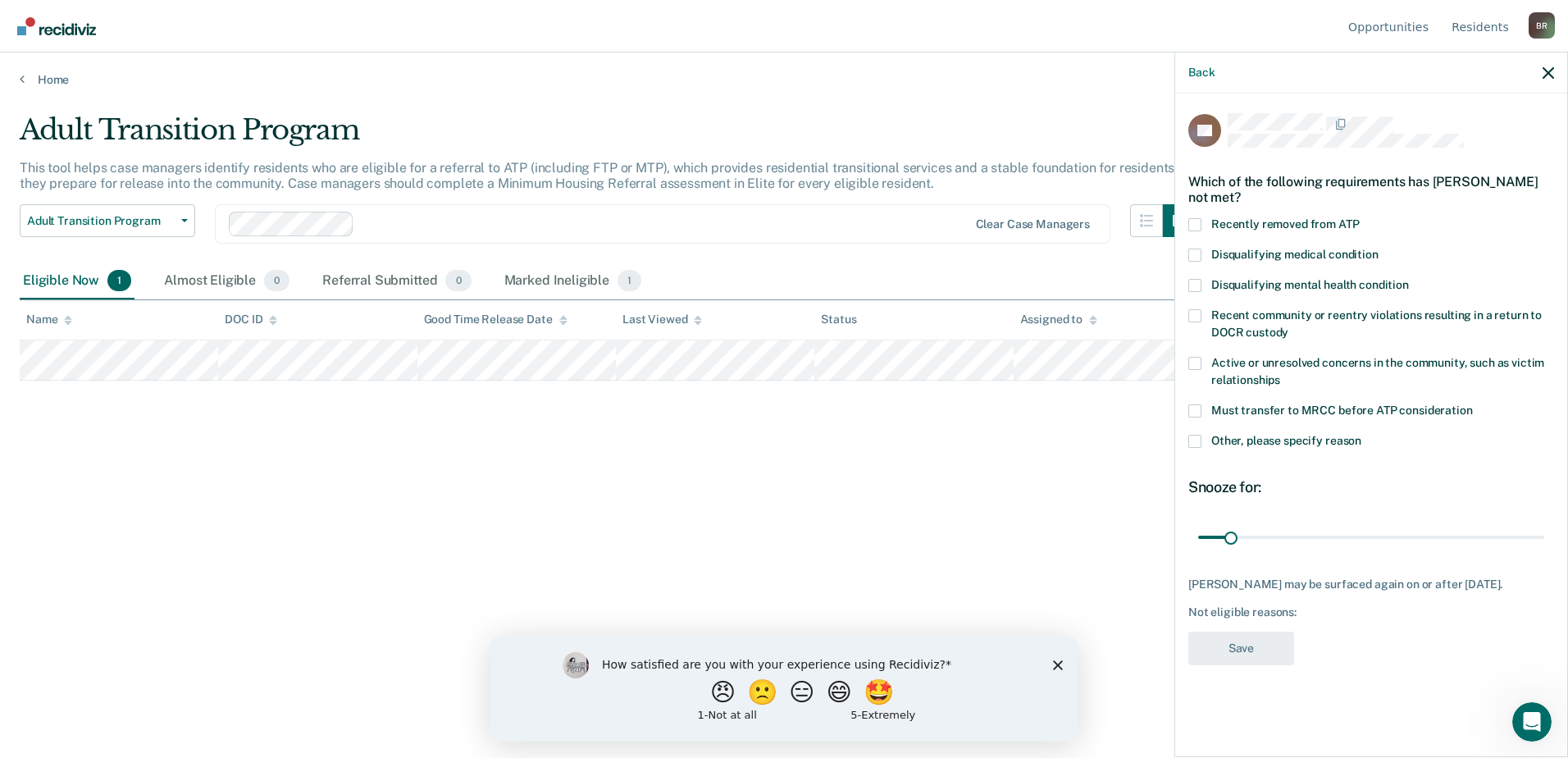
click at [1209, 433] on div "RA Which of the following requirements has [PERSON_NAME] not met? Recently remo…" at bounding box center [1371, 393] width 365 height 562
click at [1204, 436] on label "Other, please specify reason" at bounding box center [1371, 443] width 365 height 17
click at [1362, 435] on input "Other, please specify reason" at bounding box center [1362, 435] width 0 height 0
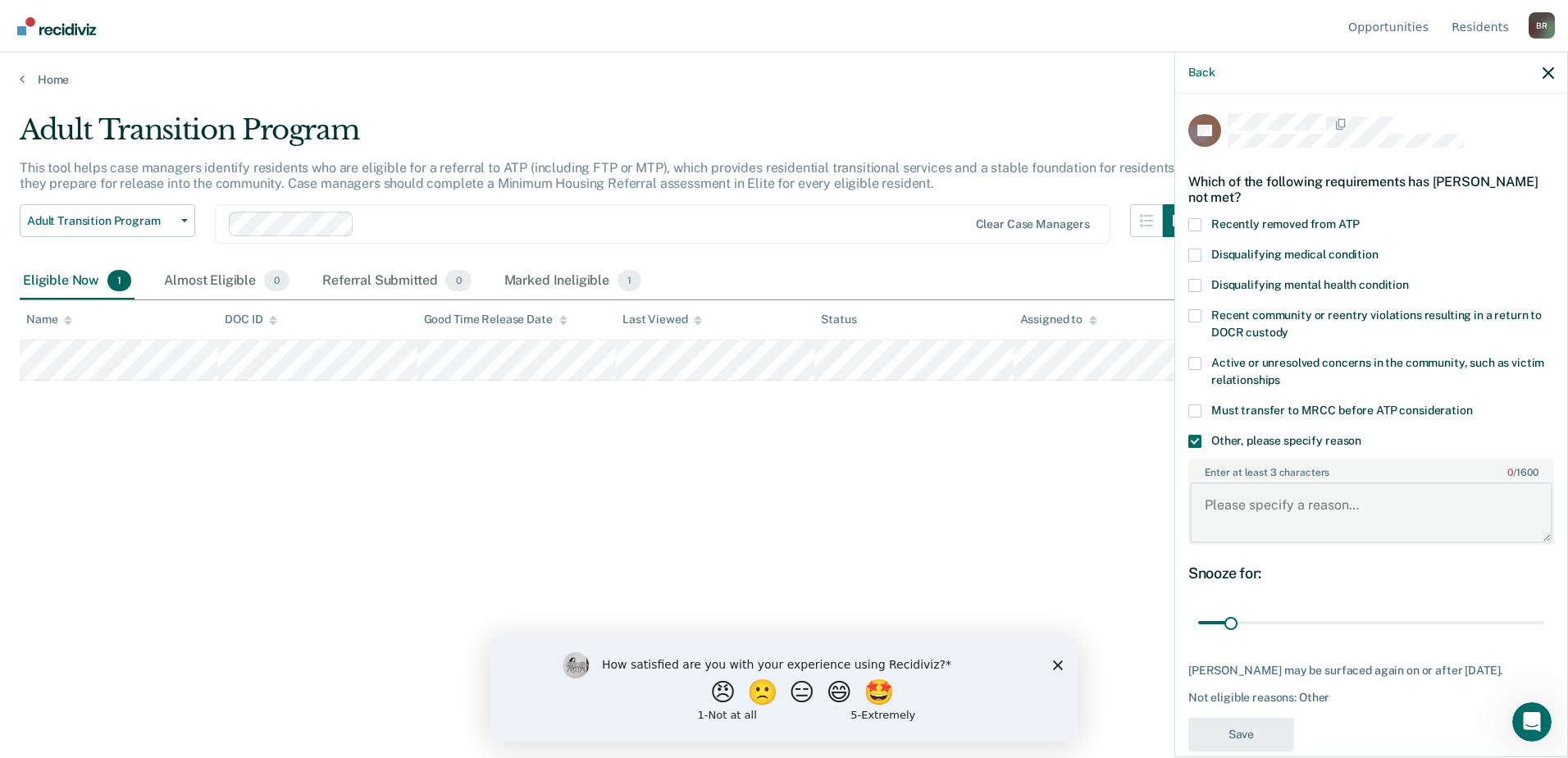
click at [1247, 489] on textarea "Enter at least 3 characters 0 / 1600" at bounding box center [1371, 513] width 362 height 61
type textarea "Doesn't qualify. Parole Review [DATE]. GTR [DATE]."
click at [1263, 622] on input "range" at bounding box center [1371, 623] width 346 height 29
drag, startPoint x: 1266, startPoint y: 622, endPoint x: 1212, endPoint y: 624, distance: 54.0
click at [1212, 624] on input "range" at bounding box center [1371, 623] width 346 height 29
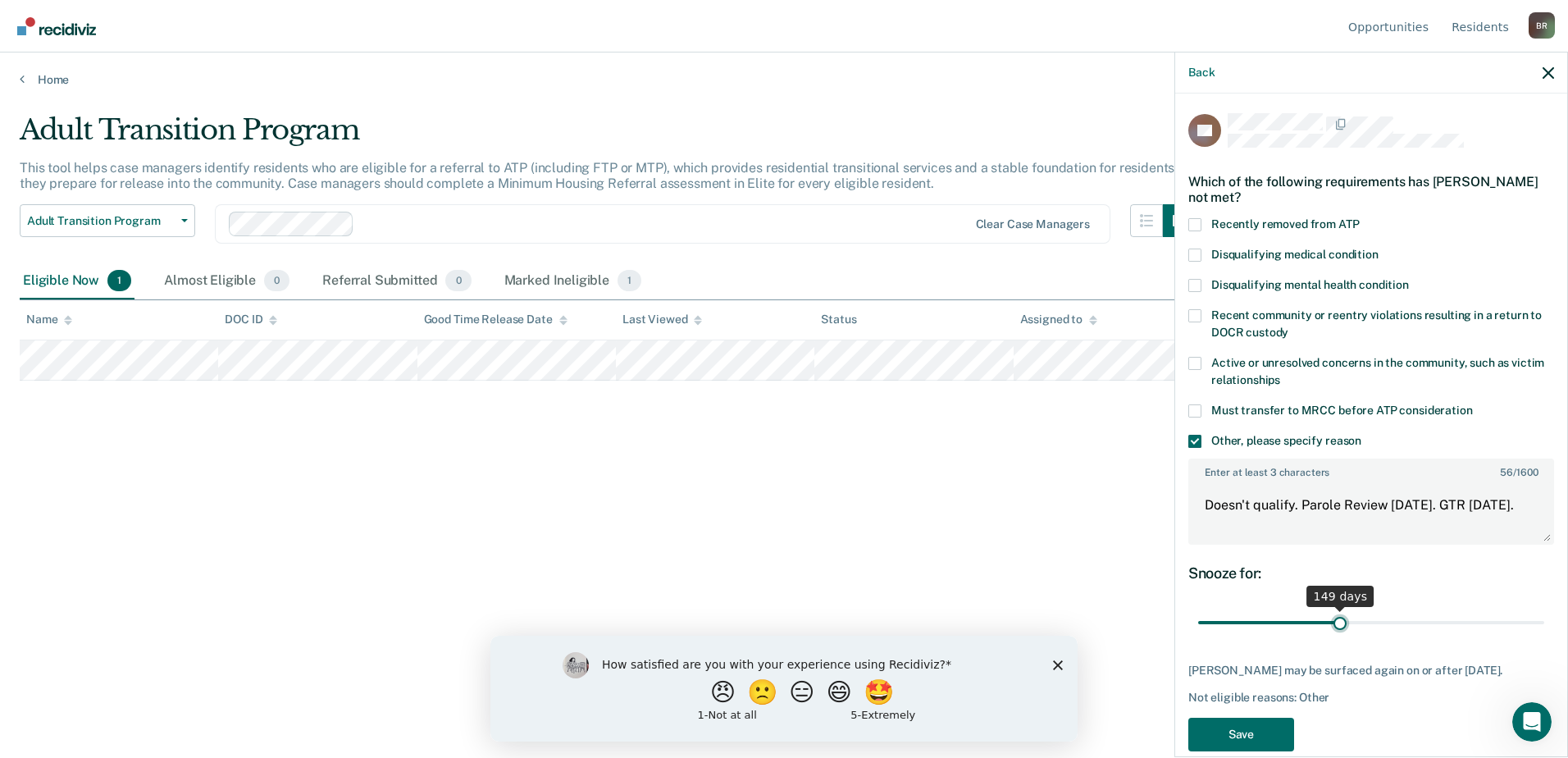
drag, startPoint x: 1212, startPoint y: 624, endPoint x: 1336, endPoint y: 637, distance: 124.7
click at [1336, 637] on input "range" at bounding box center [1371, 623] width 346 height 29
type input "150"
click at [1336, 624] on input "range" at bounding box center [1371, 623] width 346 height 29
click at [1421, 504] on textarea "Doesn't qualify. Parole Review [DATE]. GTR [DATE]." at bounding box center [1371, 513] width 362 height 61
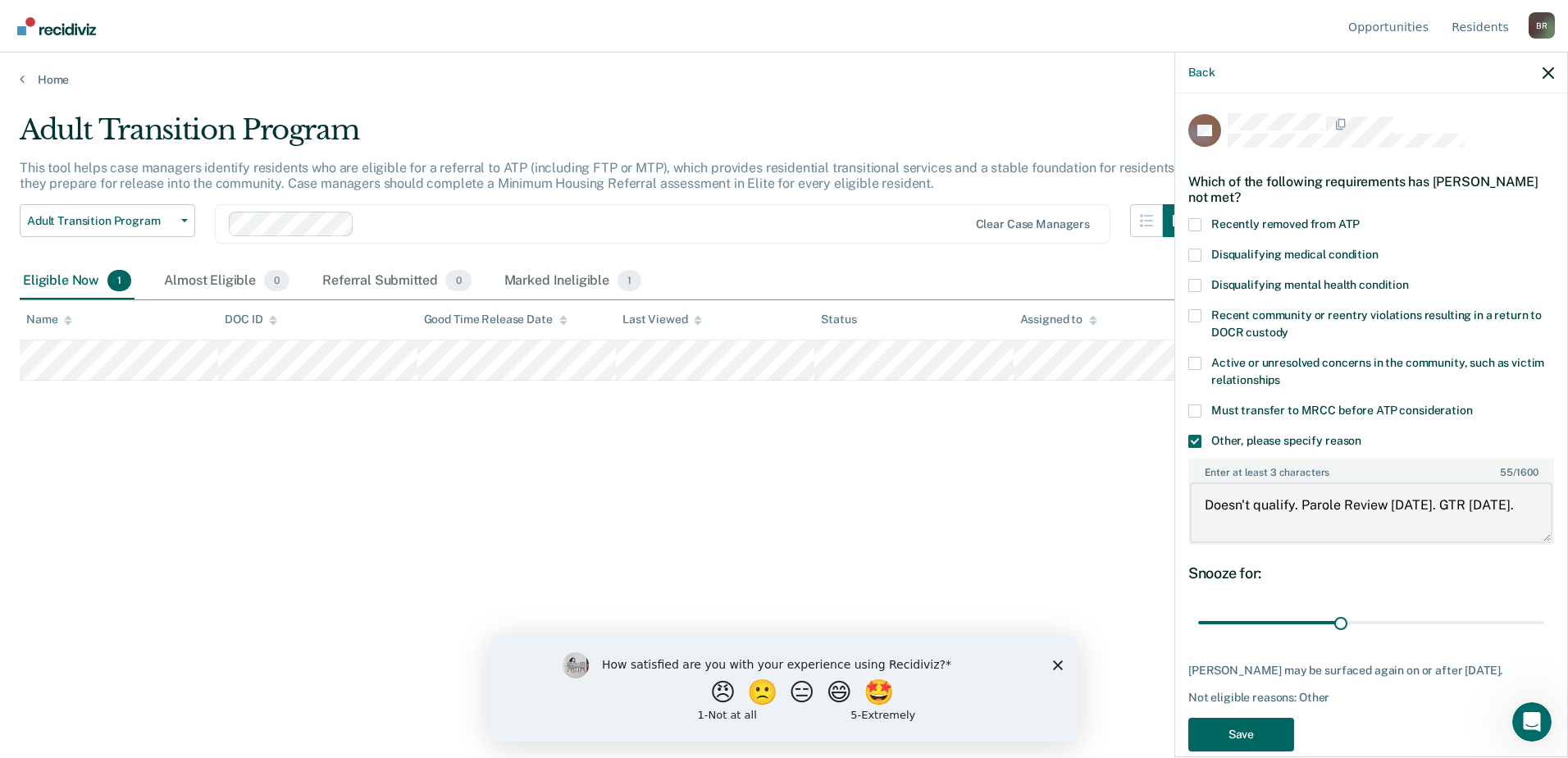
type textarea "Doesn't qualify. Parole Review [DATE]. GTR [DATE]."
click at [1252, 734] on button "Save" at bounding box center [1241, 734] width 106 height 34
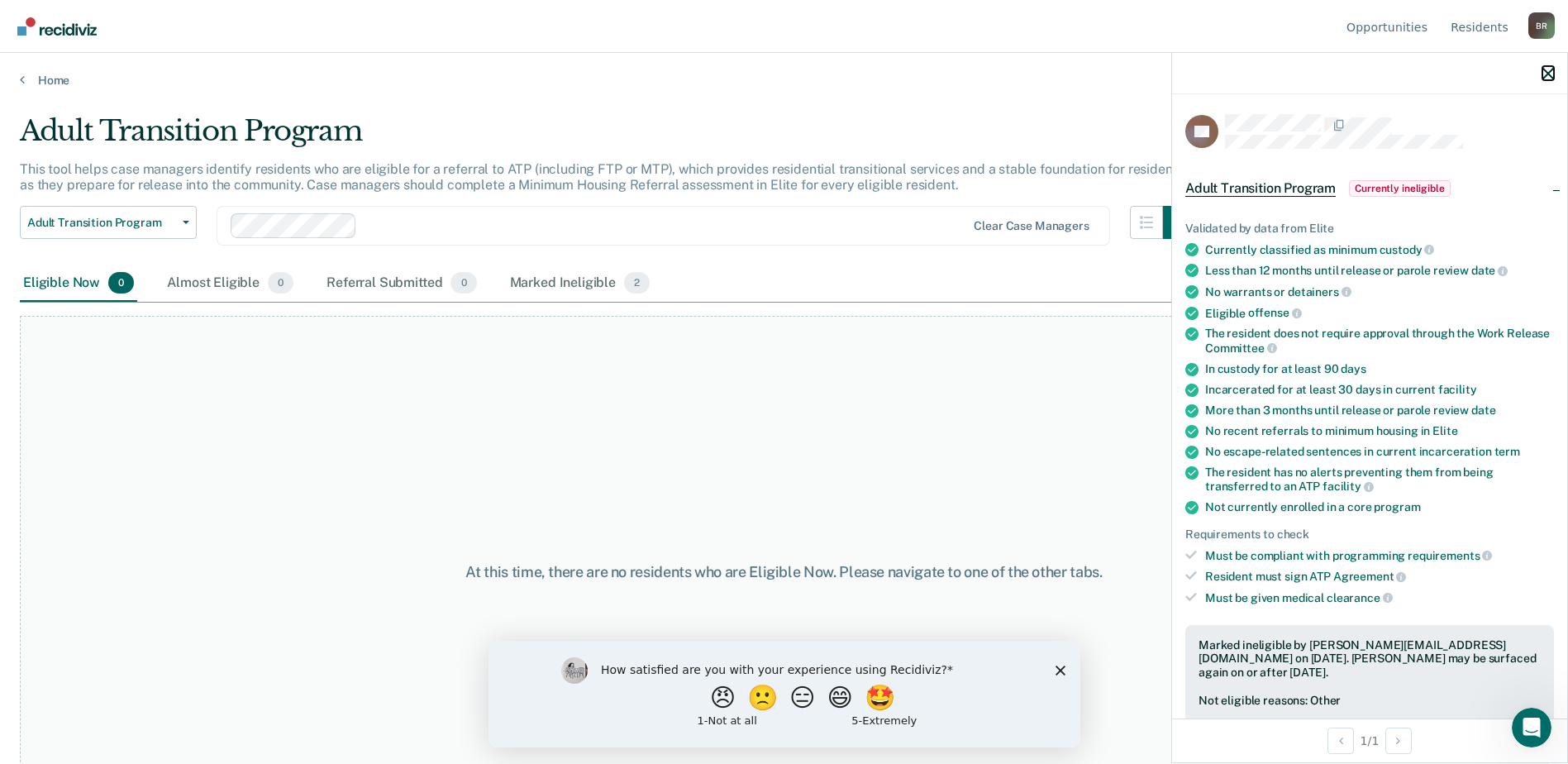
click at [1547, 72] on icon "button" at bounding box center [1548, 74] width 12 height 12
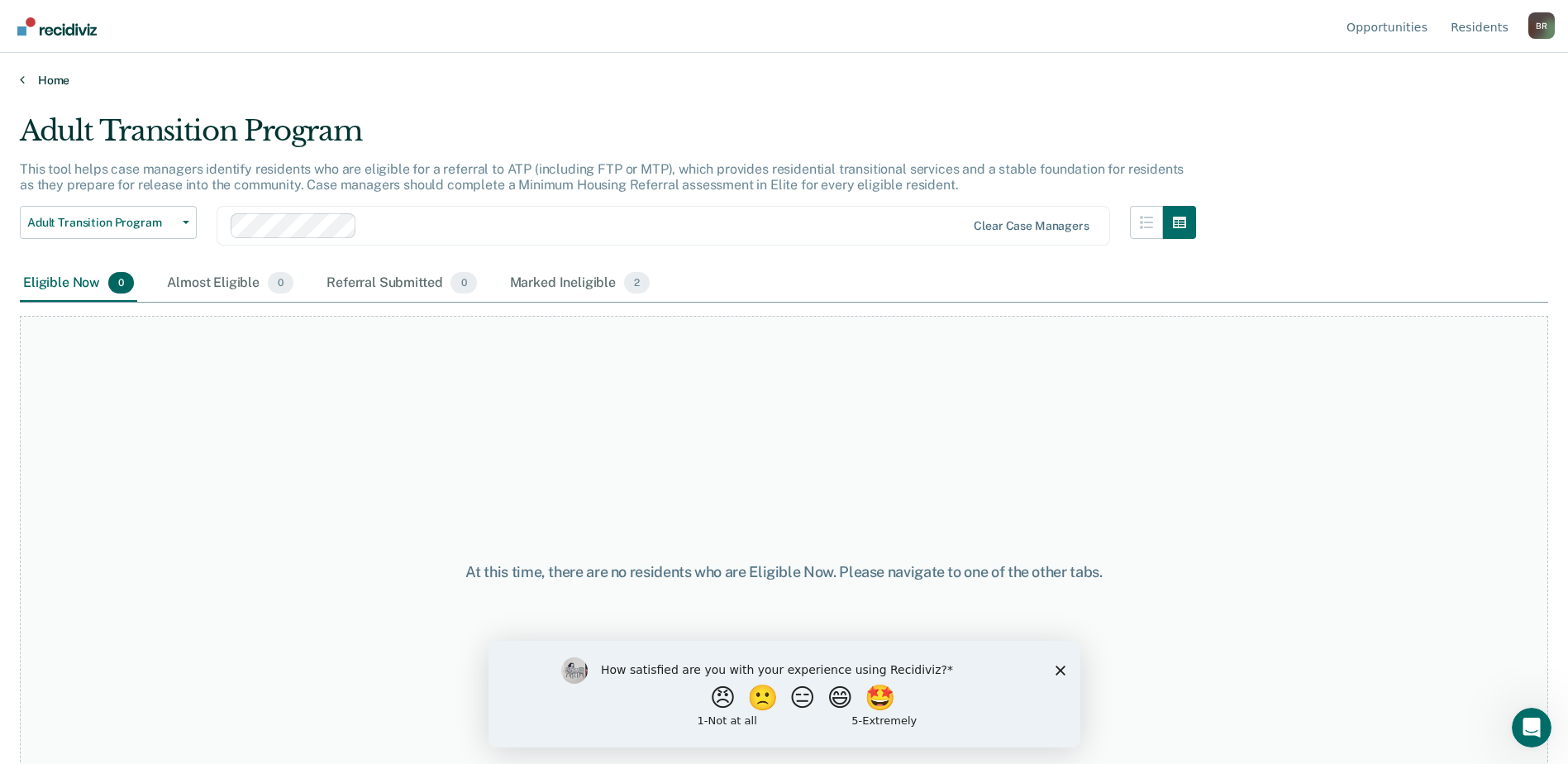
click at [42, 76] on link "Home" at bounding box center [783, 81] width 1528 height 15
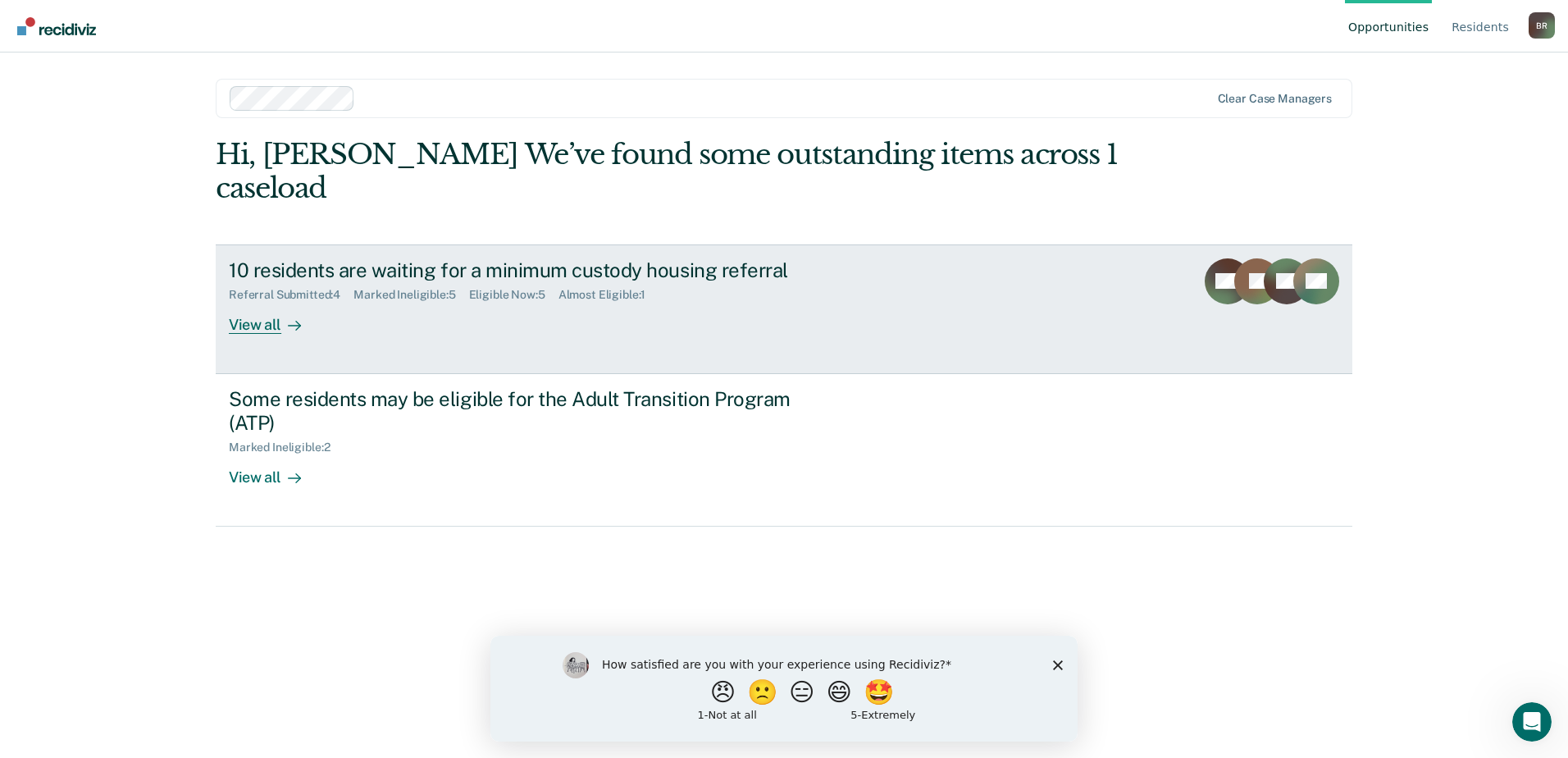
click at [349, 272] on div "10 residents are waiting for a minimum custody housing referral" at bounding box center [517, 270] width 576 height 24
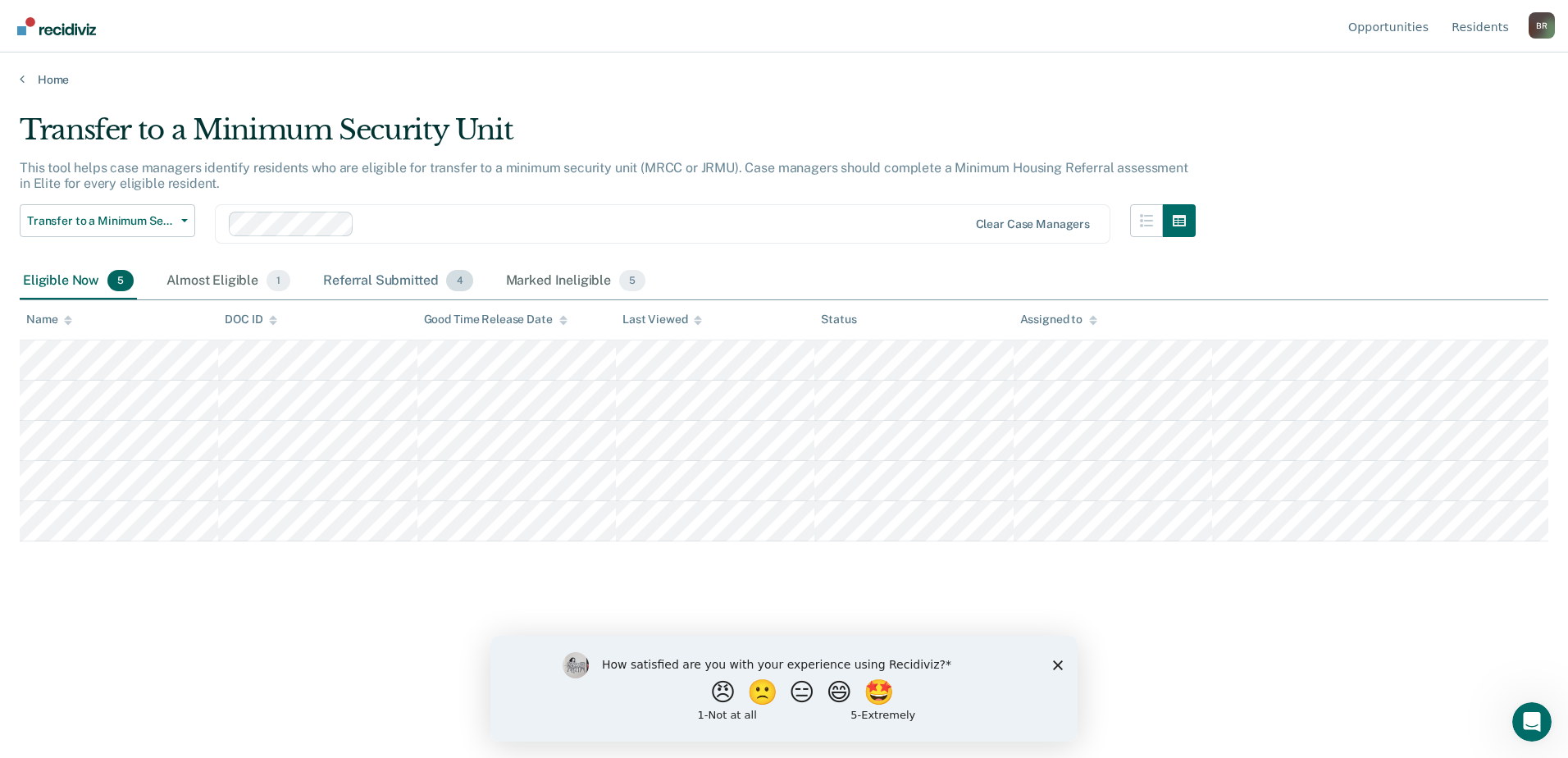
click at [350, 273] on div "Referral Submitted 4" at bounding box center [397, 281] width 156 height 36
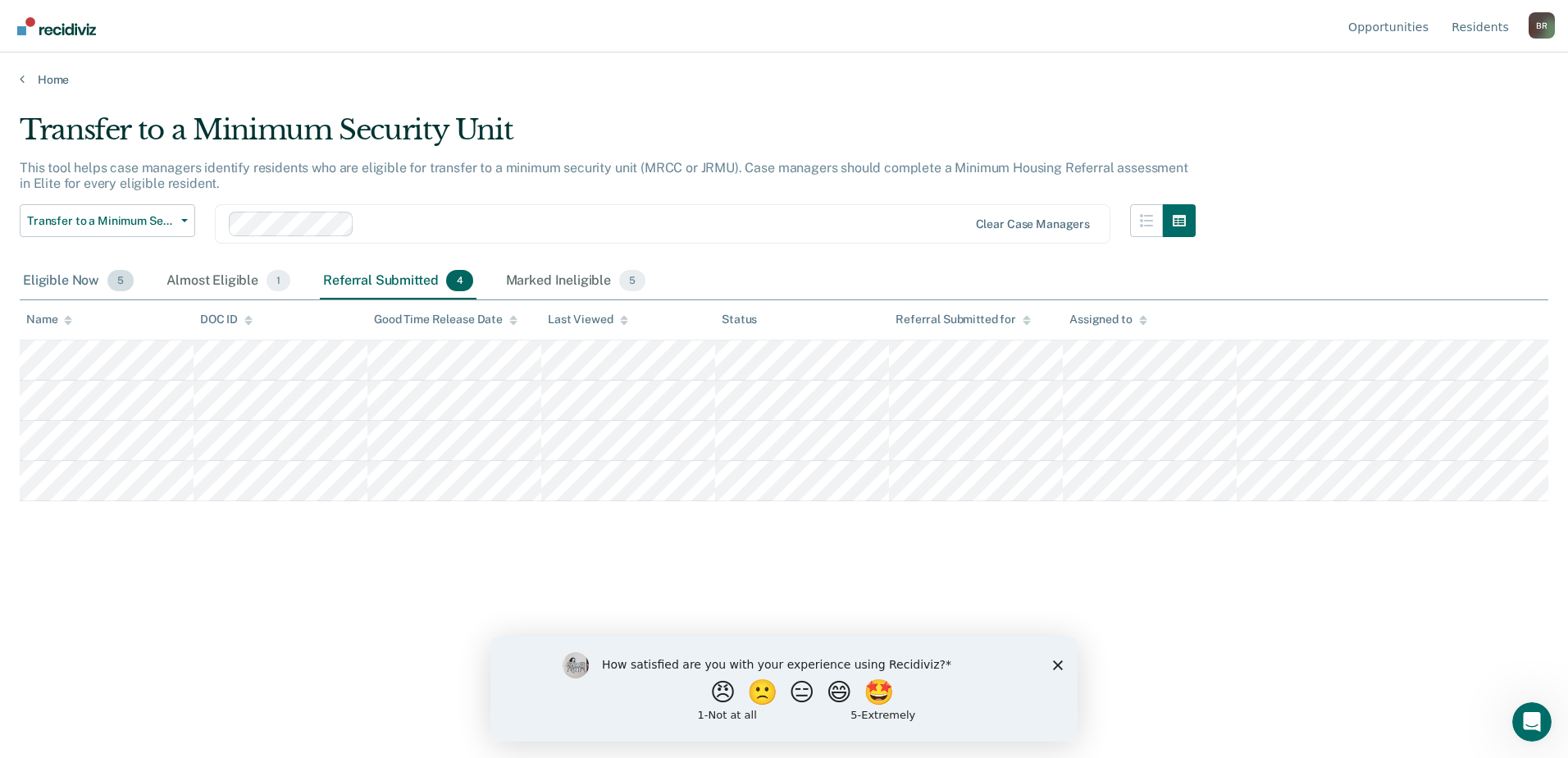
click at [65, 283] on div "Eligible Now 5" at bounding box center [77, 281] width 117 height 36
